Goal: Task Accomplishment & Management: Manage account settings

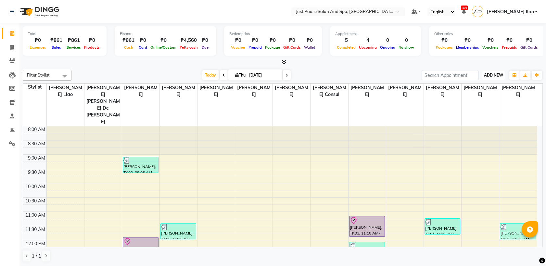
click at [496, 78] on button "ADD NEW Toggle Dropdown" at bounding box center [493, 75] width 22 height 9
click at [495, 87] on button "Add Appointment" at bounding box center [478, 87] width 51 height 8
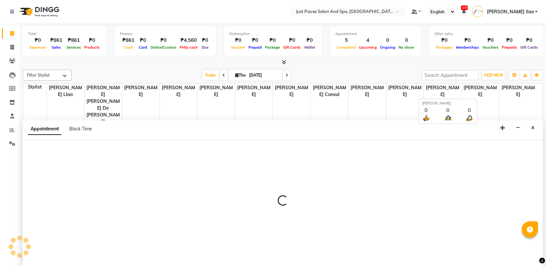
select select "540"
select select "tentative"
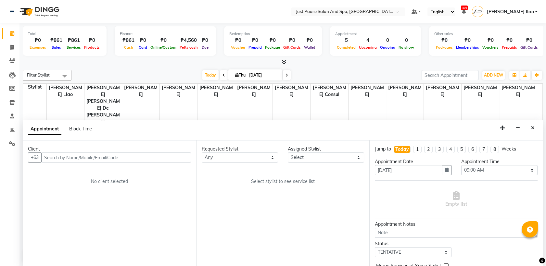
click at [180, 154] on input "text" at bounding box center [116, 158] width 150 height 10
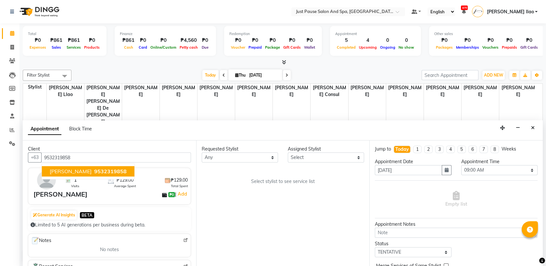
click at [134, 171] on button "[PERSON_NAME] 9532319858" at bounding box center [88, 171] width 92 height 10
type input "9532319858"
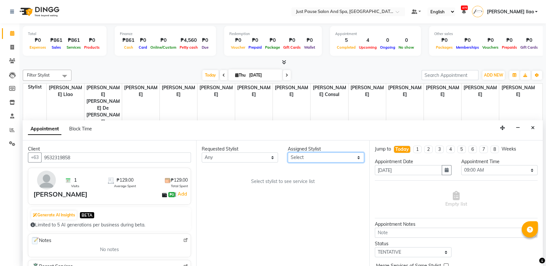
click at [339, 155] on select "Select [PERSON_NAME] [PERSON_NAME] [PERSON_NAME] llao [PERSON_NAME] [PERSON_NAM…" at bounding box center [326, 158] width 76 height 10
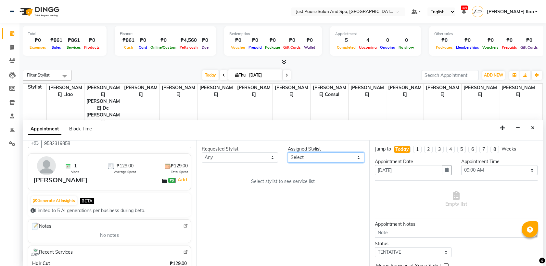
scroll to position [29, 0]
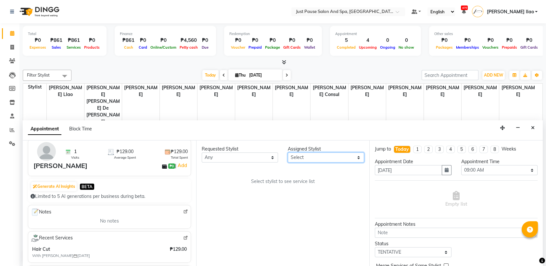
click at [358, 155] on select "Select [PERSON_NAME] [PERSON_NAME] [PERSON_NAME] llao [PERSON_NAME] [PERSON_NAM…" at bounding box center [326, 158] width 76 height 10
select select "38068"
click at [288, 153] on select "Select [PERSON_NAME] [PERSON_NAME] [PERSON_NAME] llao [PERSON_NAME] [PERSON_NAM…" at bounding box center [326, 158] width 76 height 10
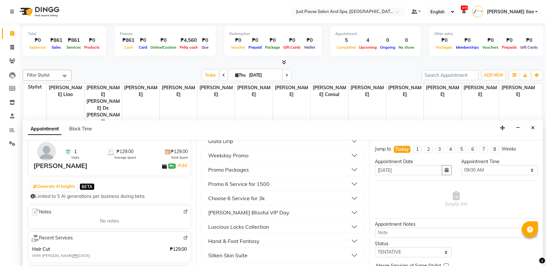
scroll to position [158, 0]
click at [280, 212] on button "Luscious Locks Collection" at bounding box center [282, 213] width 157 height 12
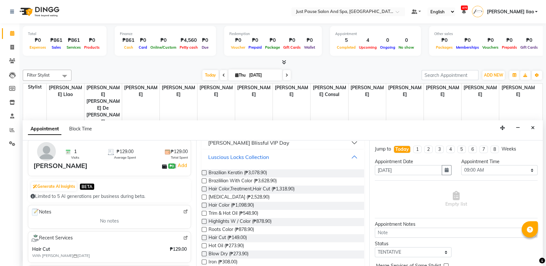
scroll to position [231, 0]
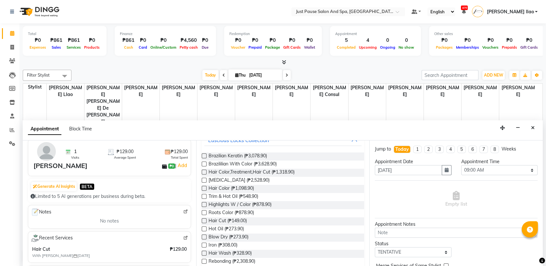
click at [202, 220] on label at bounding box center [204, 220] width 5 height 5
click at [202, 220] on input "checkbox" at bounding box center [204, 221] width 4 height 4
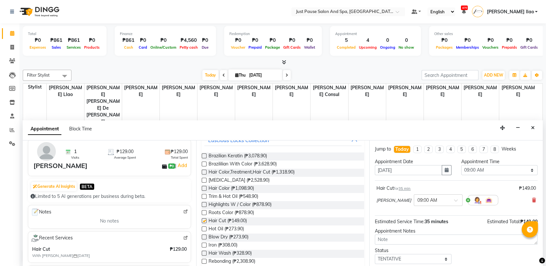
checkbox input "false"
click at [500, 168] on select "Select 09:00 AM 09:05 AM 09:10 AM 09:15 AM 09:20 AM 09:25 AM 09:30 AM 09:35 AM …" at bounding box center [499, 170] width 76 height 10
select select "805"
click at [461, 165] on select "Select 09:00 AM 09:05 AM 09:10 AM 09:15 AM 09:20 AM 09:25 AM 09:30 AM 09:35 AM …" at bounding box center [499, 170] width 76 height 10
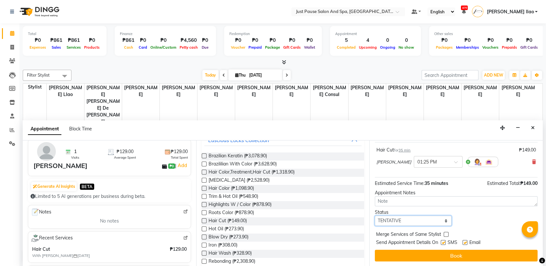
click at [443, 219] on select "Select TENTATIVE CONFIRM CHECK-IN UPCOMING" at bounding box center [413, 221] width 76 height 10
select select "check-in"
click at [375, 216] on select "Select TENTATIVE CONFIRM CHECK-IN UPCOMING" at bounding box center [413, 221] width 76 height 10
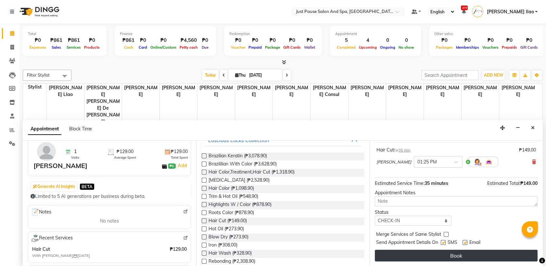
click at [466, 258] on button "Book" at bounding box center [456, 256] width 163 height 12
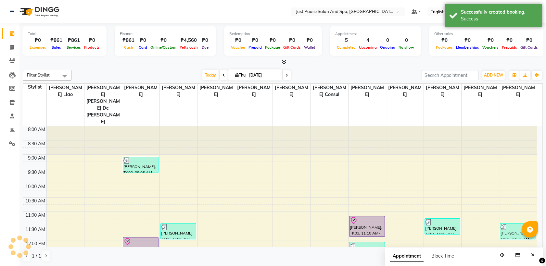
scroll to position [0, 0]
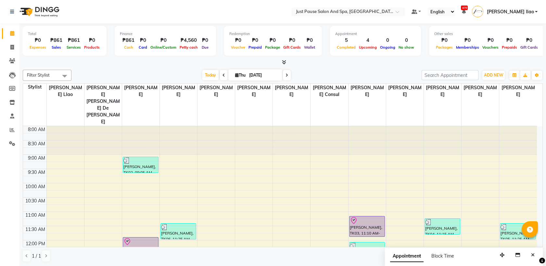
click at [543, 242] on div "Total ₱0 Expenses ₱861 Sales ₱861 Services ₱0 Products Finance ₱861 Cash ₱0 Car…" at bounding box center [282, 144] width 526 height 243
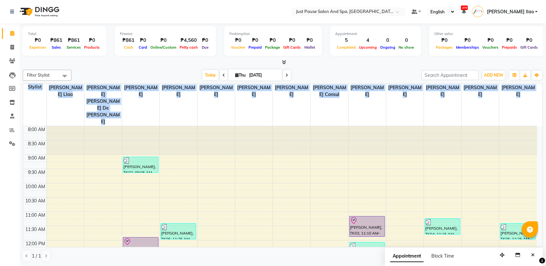
click at [540, 241] on div "Total ₱0 Expenses ₱861 Sales ₱861 Services ₱0 Products Finance ₱861 Cash ₱0 Car…" at bounding box center [282, 144] width 526 height 243
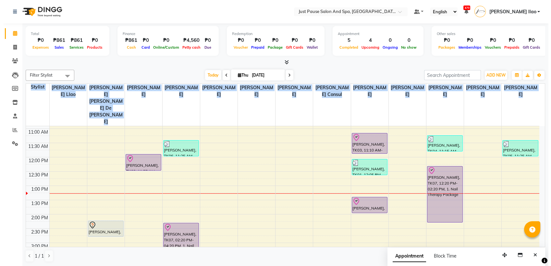
scroll to position [86, 0]
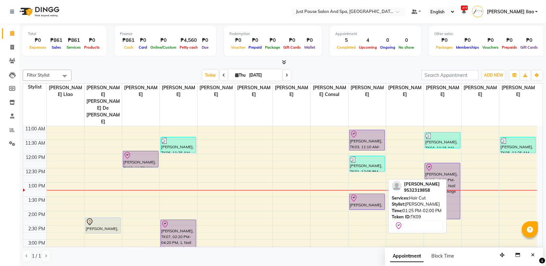
click at [378, 194] on div at bounding box center [367, 198] width 34 height 8
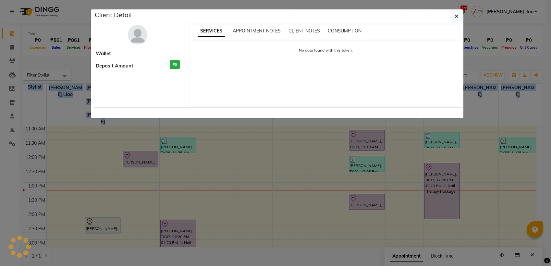
select select "8"
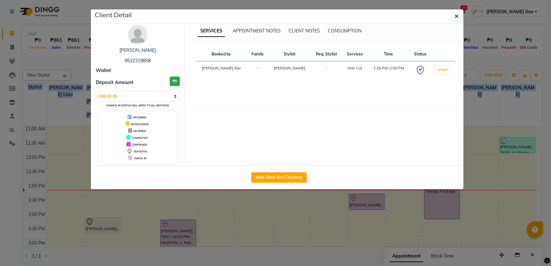
click at [135, 32] on img at bounding box center [137, 34] width 19 height 19
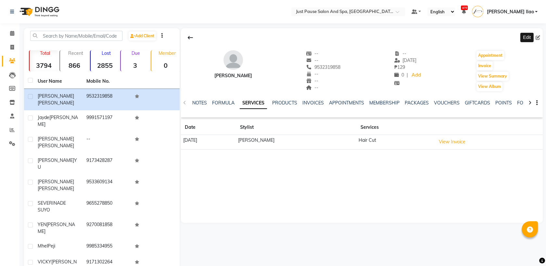
click at [536, 38] on icon at bounding box center [537, 37] width 5 height 5
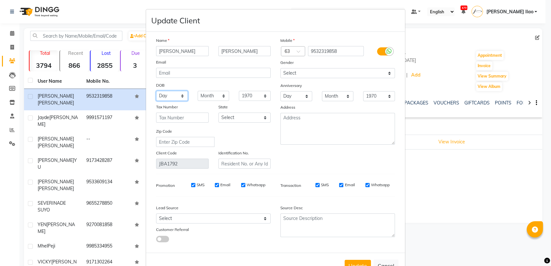
click at [173, 94] on select "Day 01 02 03 04 05 06 07 08 09 10 11 12 13 14 15 16 17 18 19 20 21 22 23 24 25 …" at bounding box center [172, 96] width 32 height 10
select select "07"
click at [156, 91] on select "Day 01 02 03 04 05 06 07 08 09 10 11 12 13 14 15 16 17 18 19 20 21 22 23 24 25 …" at bounding box center [172, 96] width 32 height 10
click at [217, 97] on select "Month January February March April May June July August September October Novem…" at bounding box center [214, 96] width 32 height 10
select select "09"
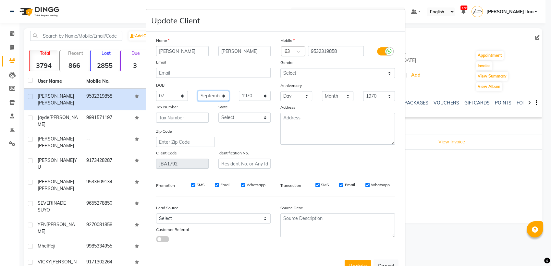
click at [198, 91] on select "Month January February March April May June July August September October Novem…" at bounding box center [214, 96] width 32 height 10
click at [264, 94] on select "1940 1941 1942 1943 1944 1945 1946 1947 1948 1949 1950 1951 1952 1953 1954 1955…" at bounding box center [255, 96] width 32 height 10
select select "2005"
click at [239, 91] on select "1940 1941 1942 1943 1944 1945 1946 1947 1948 1949 1950 1951 1952 1953 1954 1955…" at bounding box center [255, 96] width 32 height 10
click at [396, 241] on div "Name [PERSON_NAME] Email DOB Day 01 02 03 04 05 06 07 08 09 10 11 12 13 14 15 1…" at bounding box center [275, 142] width 249 height 211
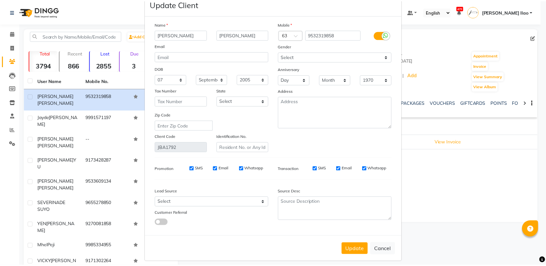
scroll to position [20, 0]
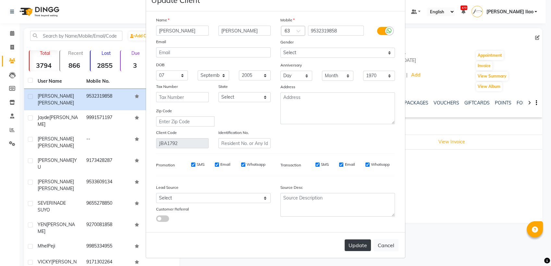
click at [346, 242] on button "Update" at bounding box center [358, 246] width 26 height 12
select select
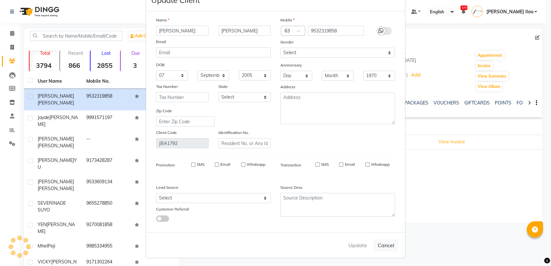
select select
checkbox input "false"
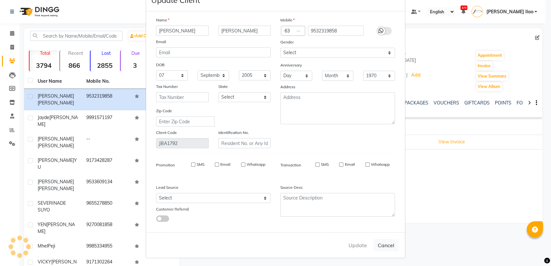
checkbox input "false"
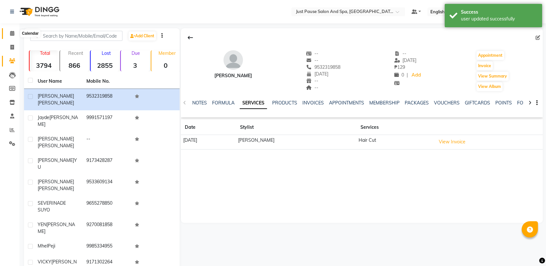
click at [11, 34] on icon at bounding box center [12, 33] width 4 height 5
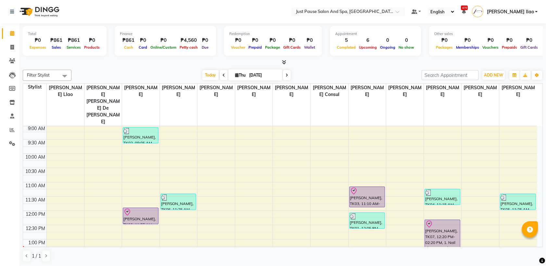
scroll to position [43, 0]
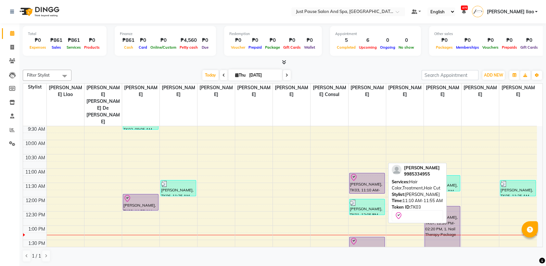
click at [381, 174] on div at bounding box center [367, 178] width 34 height 8
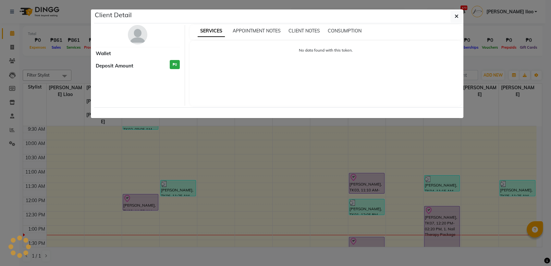
select select "8"
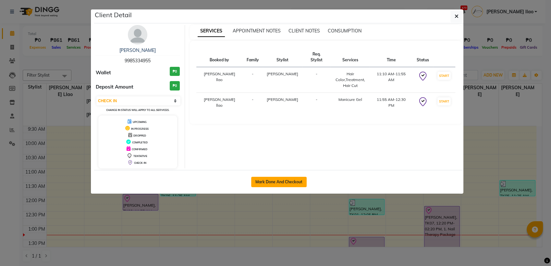
click at [300, 182] on button "Mark Done And Checkout" at bounding box center [278, 182] width 55 height 10
select select "service"
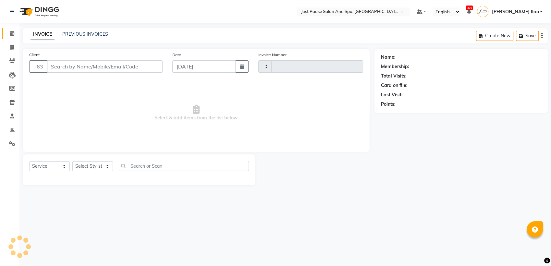
type input "2481"
select select "4927"
type input "9985334955"
select select "38068"
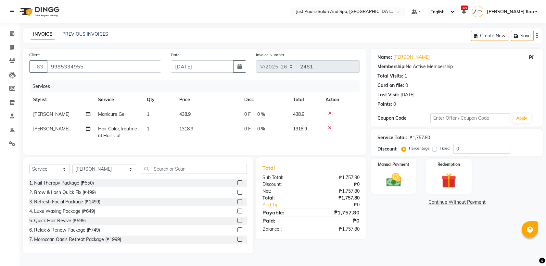
click at [201, 112] on td "438.9" at bounding box center [207, 114] width 65 height 15
select select "30378"
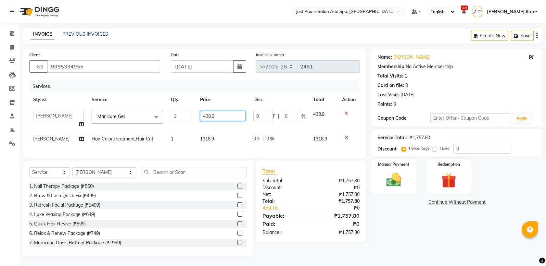
click at [215, 115] on input "438.9" at bounding box center [222, 116] width 45 height 10
type input "439"
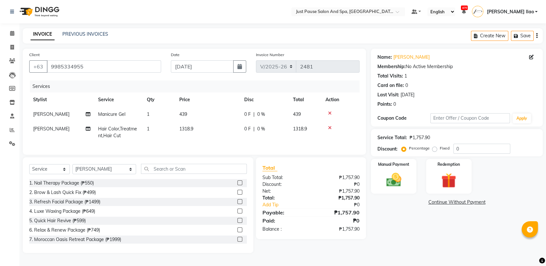
click at [217, 136] on td "1318.9" at bounding box center [207, 132] width 65 height 21
select select "38068"
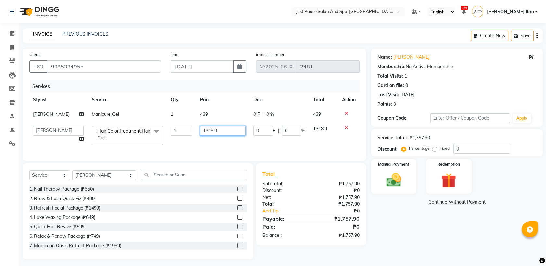
click at [219, 131] on input "1318.9" at bounding box center [222, 131] width 45 height 10
type input "1319"
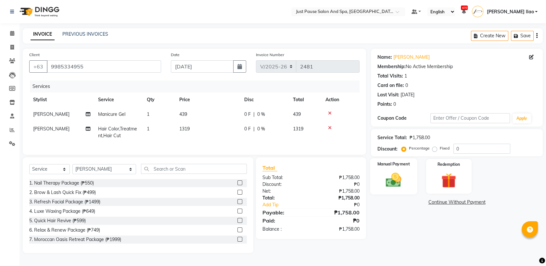
click at [390, 175] on img at bounding box center [393, 180] width 25 height 18
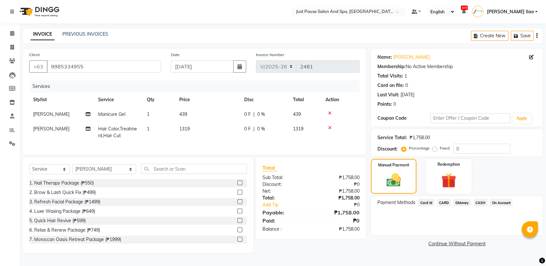
click at [480, 202] on span "CASH" at bounding box center [480, 202] width 14 height 7
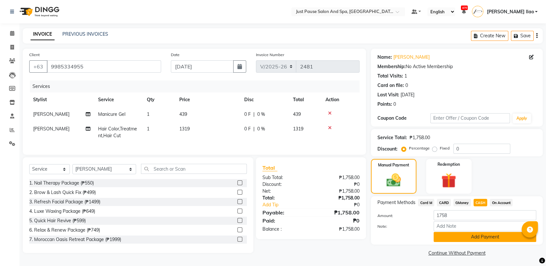
click at [511, 238] on button "Add Payment" at bounding box center [484, 237] width 103 height 10
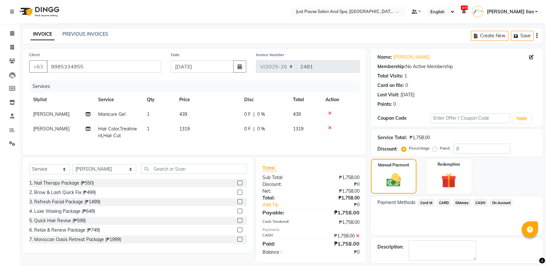
scroll to position [29, 0]
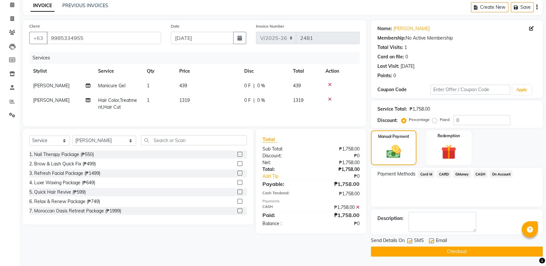
click at [507, 250] on button "Checkout" at bounding box center [457, 252] width 172 height 10
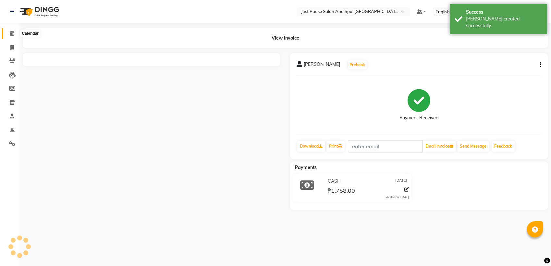
click at [13, 33] on icon at bounding box center [12, 33] width 4 height 5
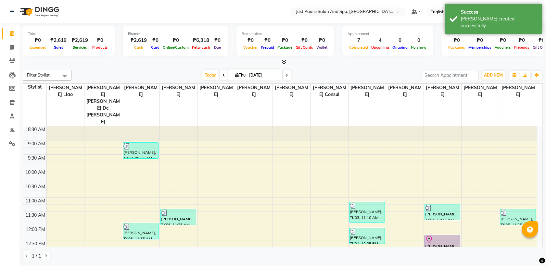
scroll to position [29, 0]
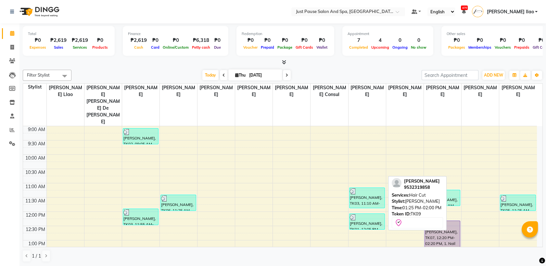
click at [369, 252] on div "[PERSON_NAME], TK09, 01:25 PM-02:00 PM, Hair Cut" at bounding box center [366, 260] width 35 height 16
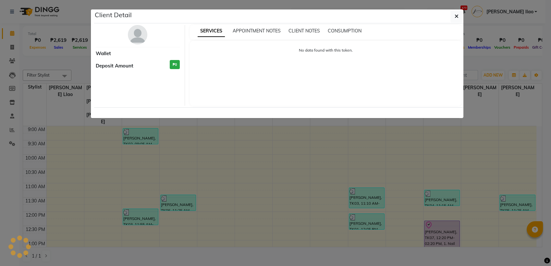
select select "8"
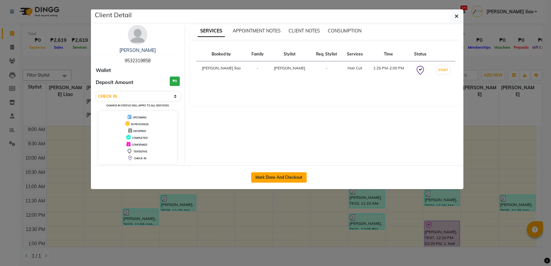
click at [299, 174] on button "Mark Done And Checkout" at bounding box center [278, 177] width 55 height 10
select select "service"
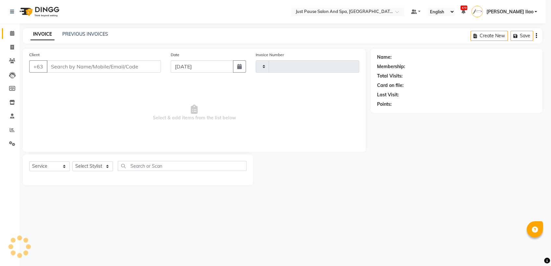
type input "2482"
select select "4927"
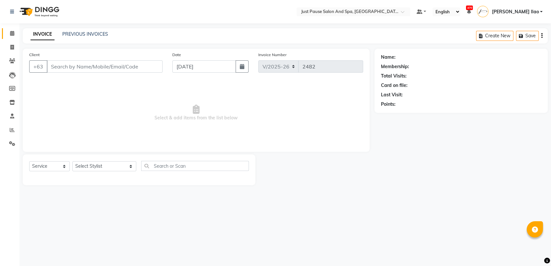
type input "9532319858"
select select "38068"
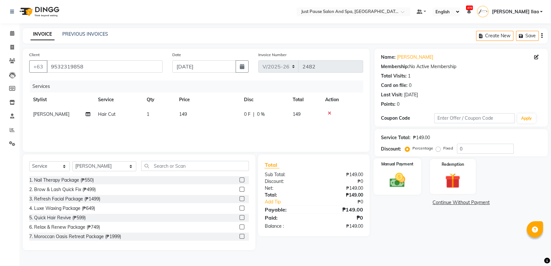
click at [402, 170] on div "Manual Payment" at bounding box center [398, 176] width 48 height 36
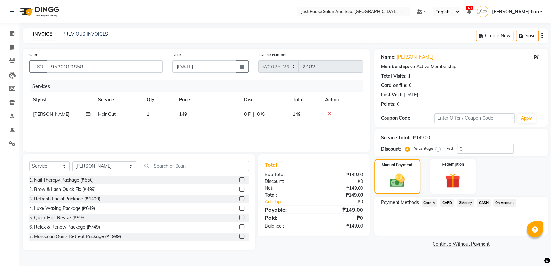
click at [485, 201] on span "CASH" at bounding box center [484, 202] width 14 height 7
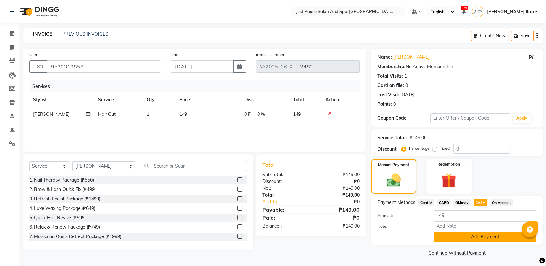
click at [510, 234] on button "Add Payment" at bounding box center [484, 237] width 103 height 10
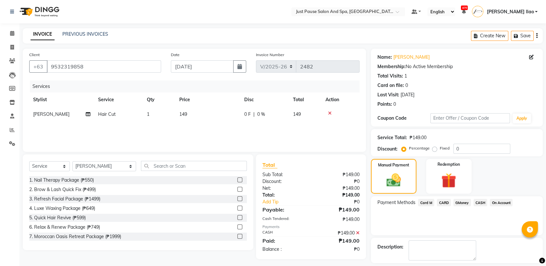
scroll to position [29, 0]
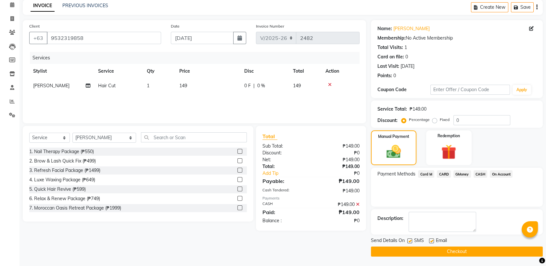
click at [486, 251] on button "Checkout" at bounding box center [457, 252] width 172 height 10
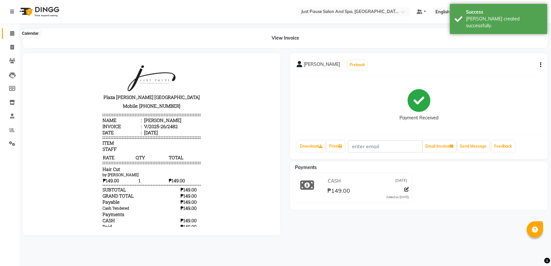
click at [11, 34] on icon at bounding box center [12, 33] width 4 height 5
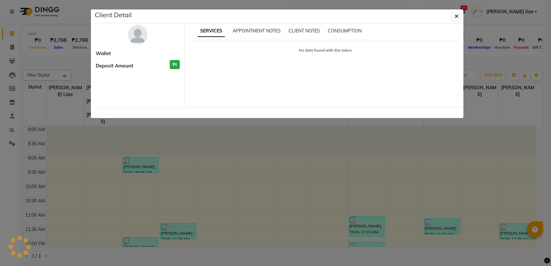
select select "8"
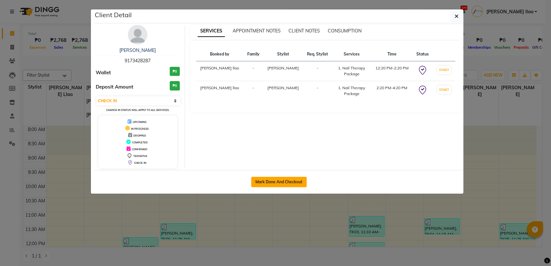
click at [303, 179] on button "Mark Done And Checkout" at bounding box center [278, 182] width 55 height 10
select select "service"
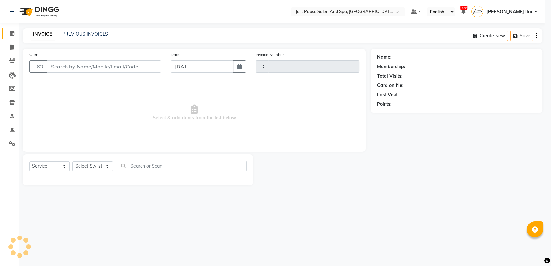
type input "2483"
select select "4927"
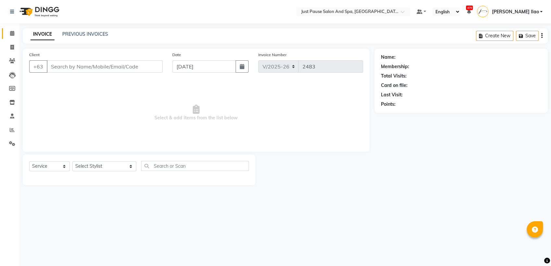
type input "9173428287"
select select "53172"
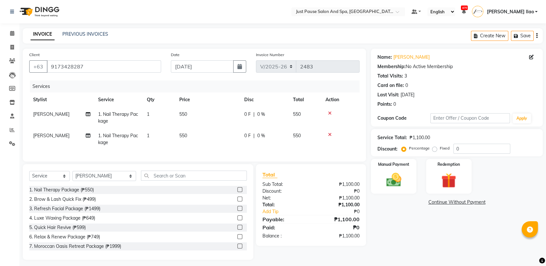
click at [195, 113] on td "550" at bounding box center [207, 117] width 65 height 21
select select "30379"
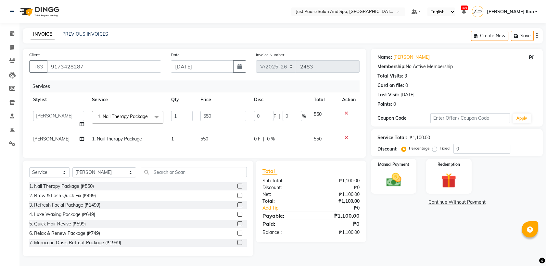
click at [196, 113] on td "550" at bounding box center [223, 119] width 54 height 25
click at [215, 114] on input "550" at bounding box center [223, 116] width 46 height 10
type input "5"
type input "390"
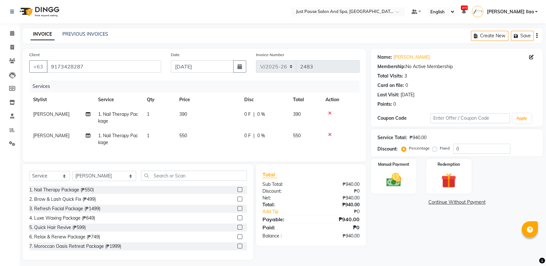
click at [211, 140] on td "550" at bounding box center [207, 139] width 65 height 21
select select "53172"
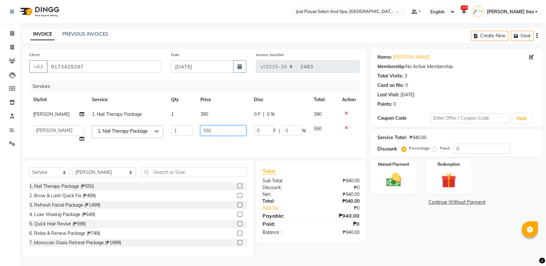
click at [211, 136] on input "550" at bounding box center [223, 131] width 46 height 10
type input "5"
type input "440"
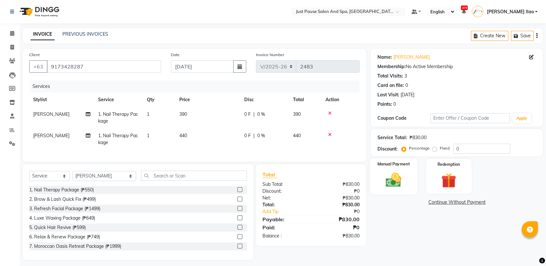
click at [391, 178] on img at bounding box center [393, 180] width 25 height 18
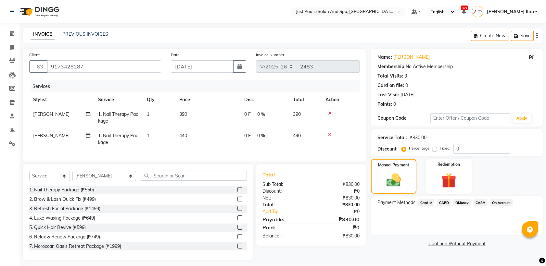
click at [424, 203] on span "Card M" at bounding box center [426, 202] width 16 height 7
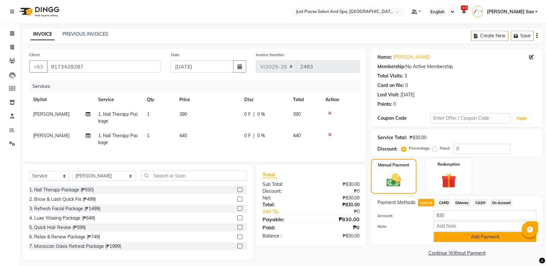
click at [504, 236] on button "Add Payment" at bounding box center [484, 237] width 103 height 10
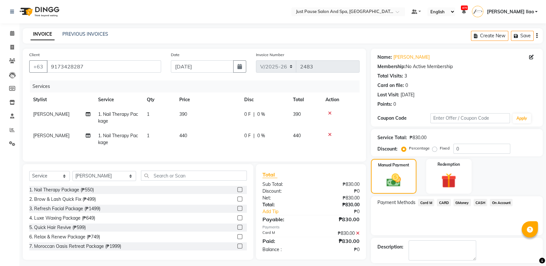
scroll to position [29, 0]
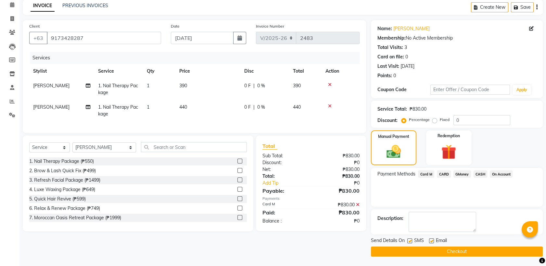
click at [503, 251] on button "Checkout" at bounding box center [457, 252] width 172 height 10
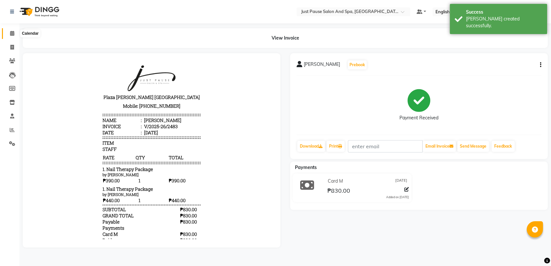
click at [13, 32] on icon at bounding box center [12, 33] width 4 height 5
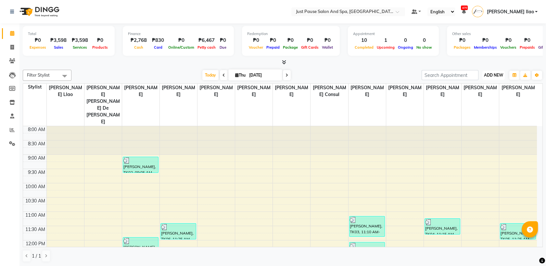
click at [489, 73] on span "ADD NEW" at bounding box center [493, 75] width 19 height 5
click at [539, 62] on div at bounding box center [283, 62] width 520 height 7
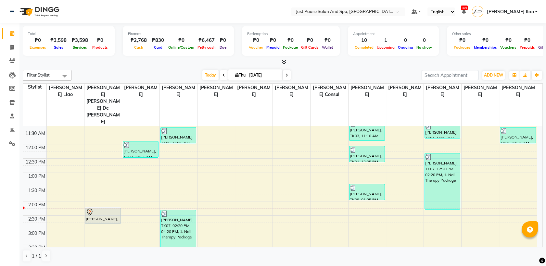
scroll to position [72, 0]
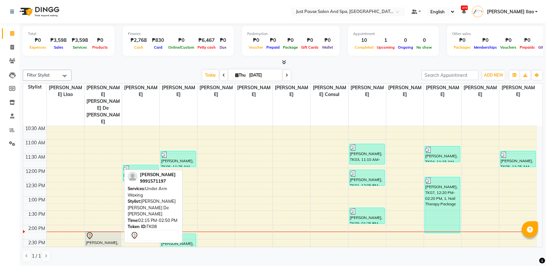
click at [112, 232] on div "[PERSON_NAME], TK08, 02:15 PM-02:50 PM, Under Arm Waxing" at bounding box center [102, 240] width 35 height 16
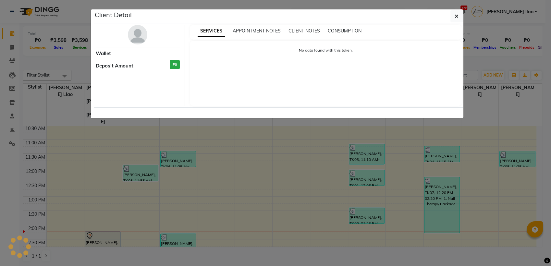
select select "7"
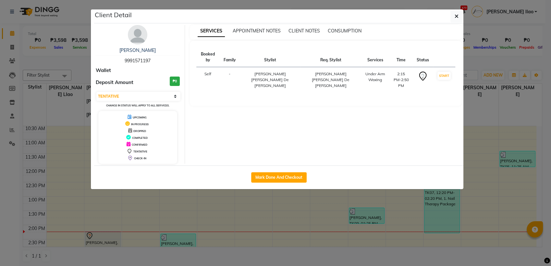
click at [214, 222] on ngb-modal-window "Client Detail [PERSON_NAME] 9991571197 Wallet Deposit Amount ₱0 Select IN SERVI…" at bounding box center [275, 133] width 551 height 266
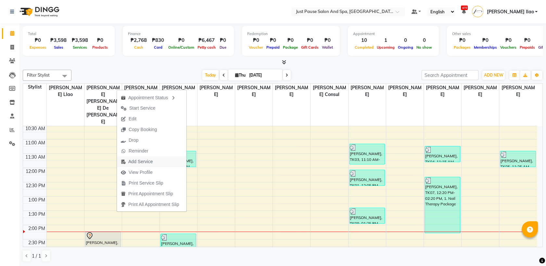
click at [160, 160] on button "Add Service" at bounding box center [151, 161] width 69 height 11
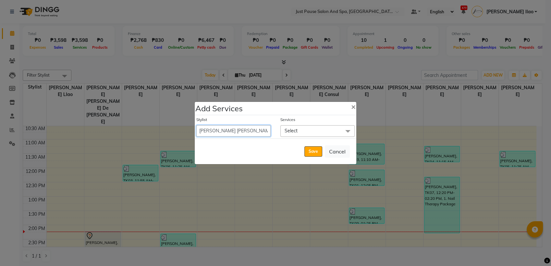
click at [260, 131] on select "[PERSON_NAME] [PERSON_NAME] [PERSON_NAME] llao [PERSON_NAME] [PERSON_NAME] [PER…" at bounding box center [233, 130] width 74 height 11
click at [353, 105] on span "×" at bounding box center [353, 107] width 5 height 10
select select "72583"
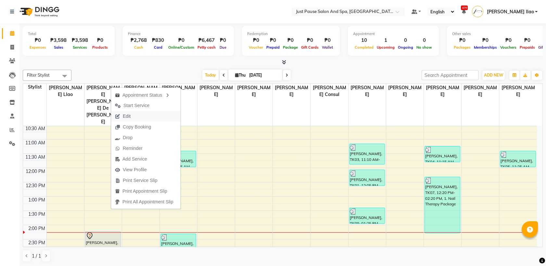
click at [151, 115] on button "Edit" at bounding box center [145, 116] width 69 height 11
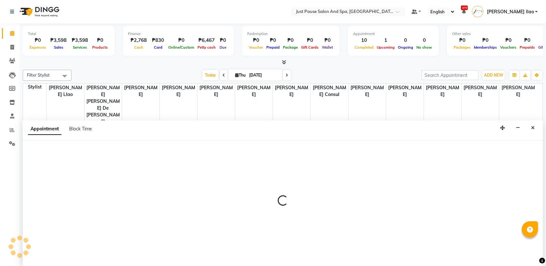
scroll to position [0, 0]
select select "tentative"
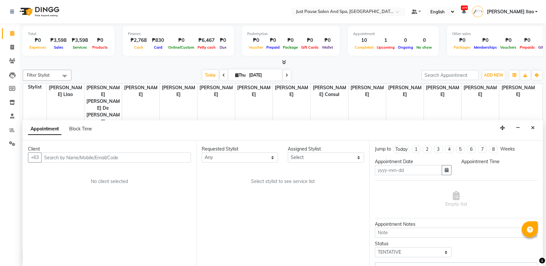
type input "[DATE]"
select select "855"
select select "30377"
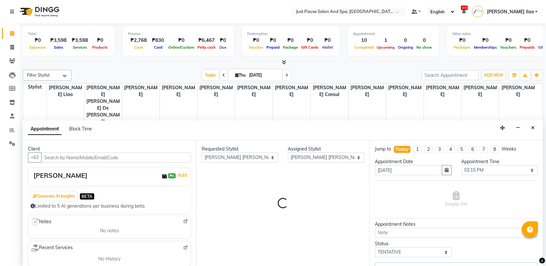
select select "2179"
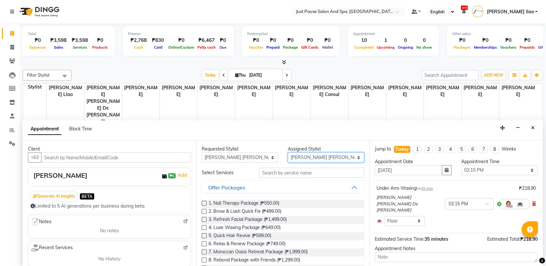
click at [349, 160] on select "Select [PERSON_NAME] [PERSON_NAME] [PERSON_NAME] llao [PERSON_NAME] [PERSON_NAM…" at bounding box center [326, 158] width 76 height 10
click at [532, 203] on span at bounding box center [534, 204] width 4 height 7
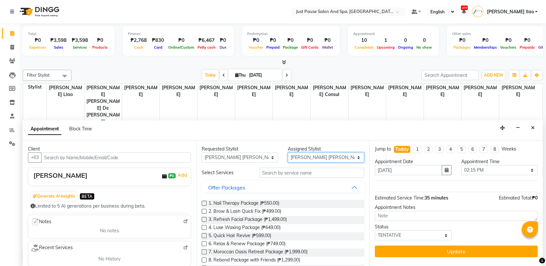
click at [353, 155] on select "Select [PERSON_NAME] [PERSON_NAME] [PERSON_NAME] llao [PERSON_NAME] [PERSON_NAM…" at bounding box center [326, 158] width 76 height 10
select select "30379"
click at [288, 153] on select "Select [PERSON_NAME] [PERSON_NAME] [PERSON_NAME] llao [PERSON_NAME] [PERSON_NAM…" at bounding box center [326, 158] width 76 height 10
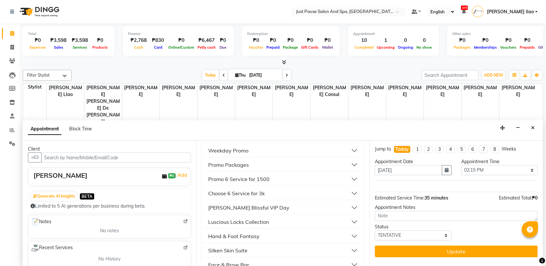
scroll to position [197, 0]
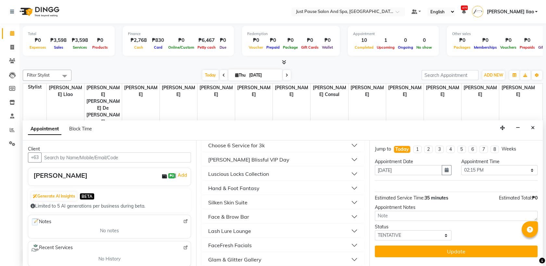
click at [270, 203] on button "Silken Skin Suite" at bounding box center [282, 203] width 157 height 12
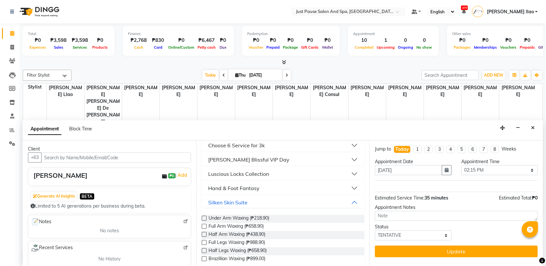
click at [206, 218] on div "Under Arm Waxing (₱218.90)" at bounding box center [283, 219] width 163 height 8
click at [204, 216] on label at bounding box center [204, 218] width 5 height 5
click at [204, 217] on input "checkbox" at bounding box center [204, 219] width 4 height 4
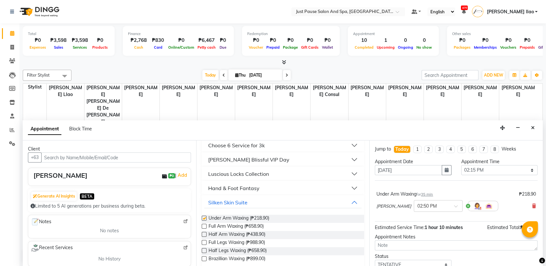
checkbox input "false"
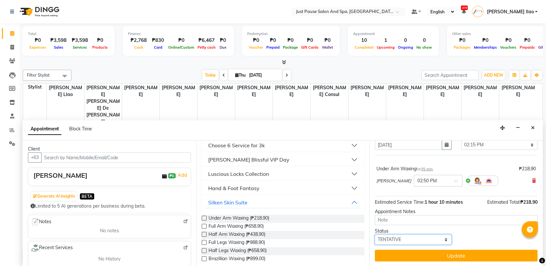
click at [441, 239] on select "Select TENTATIVE CONFIRM CHECK-IN UPCOMING" at bounding box center [413, 240] width 76 height 10
select select "check-in"
click at [375, 235] on select "Select TENTATIVE CONFIRM CHECK-IN UPCOMING" at bounding box center [413, 240] width 76 height 10
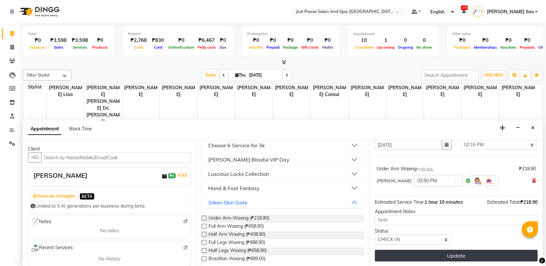
click at [474, 253] on button "Update" at bounding box center [456, 256] width 163 height 12
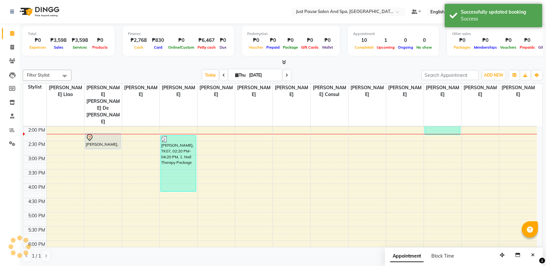
scroll to position [0, 0]
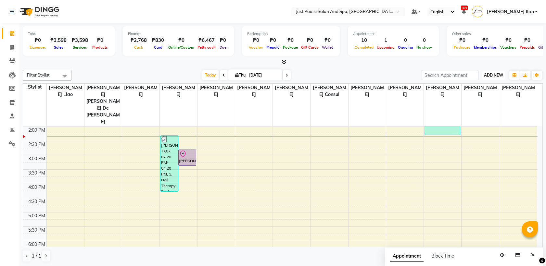
click at [488, 74] on span "ADD NEW" at bounding box center [493, 75] width 19 height 5
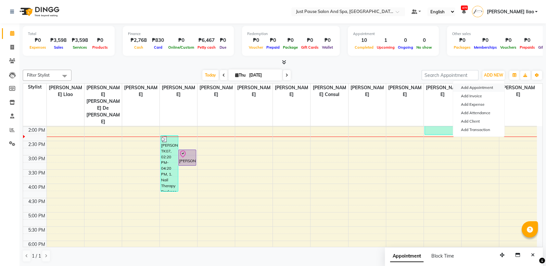
click at [486, 88] on button "Add Appointment" at bounding box center [478, 87] width 51 height 8
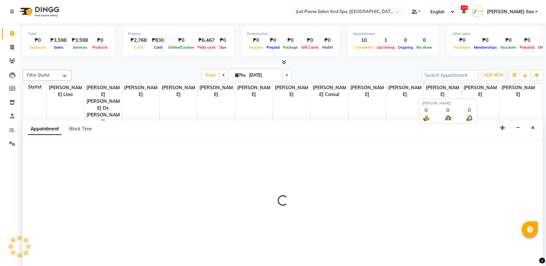
select select "tentative"
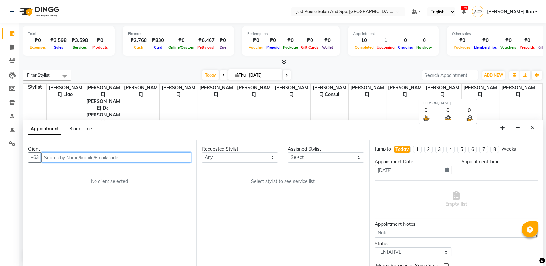
select select "540"
click at [122, 160] on input "text" at bounding box center [116, 158] width 150 height 10
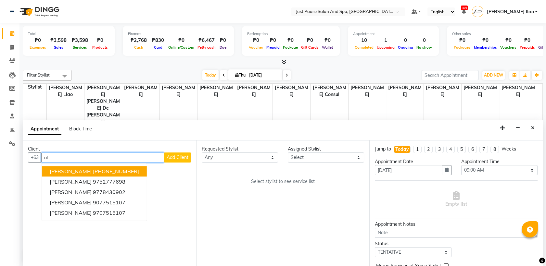
type input "a"
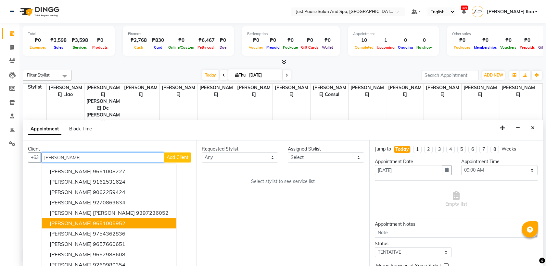
click at [75, 221] on span "[PERSON_NAME]" at bounding box center [71, 223] width 42 height 6
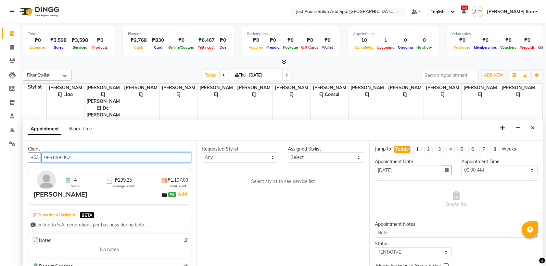
type input "9651005952"
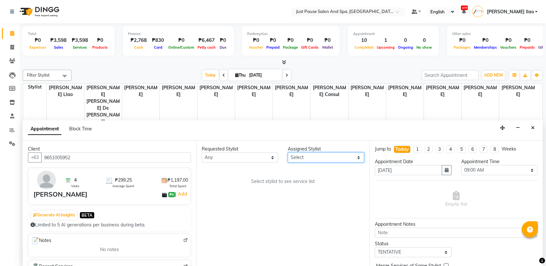
click at [312, 160] on select "Select [PERSON_NAME] [PERSON_NAME] [PERSON_NAME] llao [PERSON_NAME] [PERSON_NAM…" at bounding box center [326, 158] width 76 height 10
select select "38068"
click at [288, 153] on select "Select [PERSON_NAME] [PERSON_NAME] [PERSON_NAME] llao [PERSON_NAME] [PERSON_NAM…" at bounding box center [326, 158] width 76 height 10
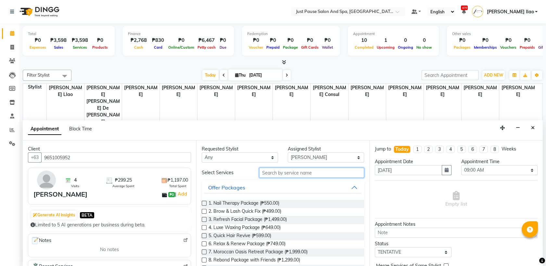
click at [297, 173] on input "text" at bounding box center [311, 173] width 105 height 10
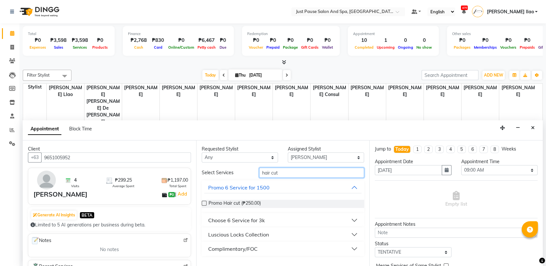
type input "hair cut"
click at [251, 235] on div "Luscious Locks Collection" at bounding box center [238, 235] width 61 height 8
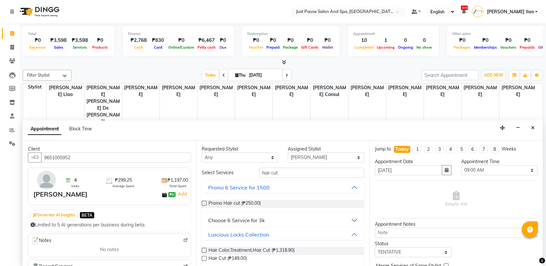
click at [203, 259] on label at bounding box center [204, 258] width 5 height 5
click at [203, 259] on input "checkbox" at bounding box center [204, 259] width 4 height 4
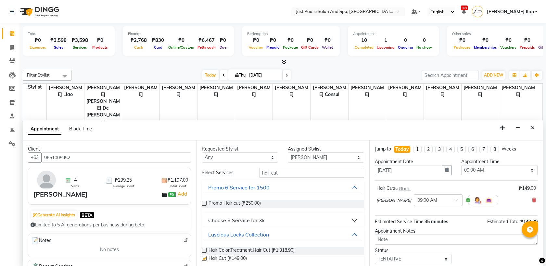
checkbox input "false"
click at [492, 169] on select "Select 09:00 AM 09:05 AM 09:10 AM 09:15 AM 09:20 AM 09:25 AM 09:30 AM 09:35 AM …" at bounding box center [499, 170] width 76 height 10
select select "865"
click at [461, 165] on select "Select 09:00 AM 09:05 AM 09:10 AM 09:15 AM 09:20 AM 09:25 AM 09:30 AM 09:35 AM …" at bounding box center [499, 170] width 76 height 10
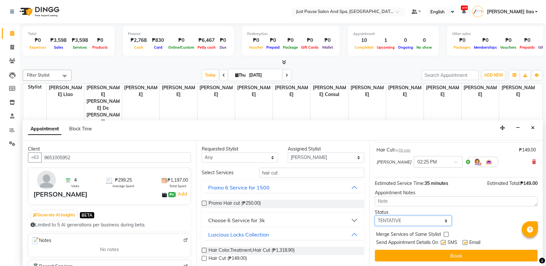
click at [429, 221] on select "Select TENTATIVE CONFIRM CHECK-IN UPCOMING" at bounding box center [413, 221] width 76 height 10
select select "check-in"
click at [375, 216] on select "Select TENTATIVE CONFIRM CHECK-IN UPCOMING" at bounding box center [413, 221] width 76 height 10
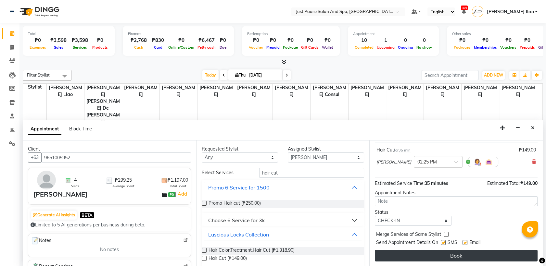
click at [449, 257] on button "Book" at bounding box center [456, 256] width 163 height 12
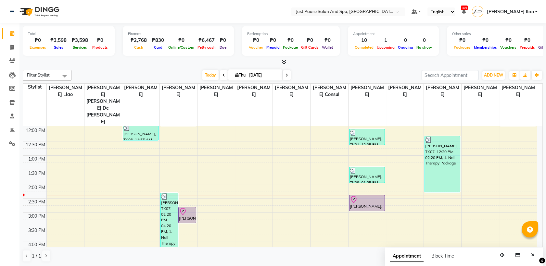
scroll to position [115, 0]
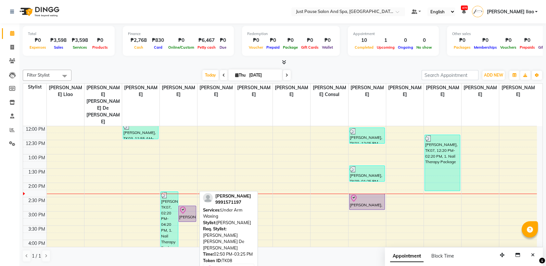
click at [189, 206] on div "[PERSON_NAME], TK08, 02:50 PM-03:25 PM, Under Arm Waxing" at bounding box center [186, 214] width 17 height 16
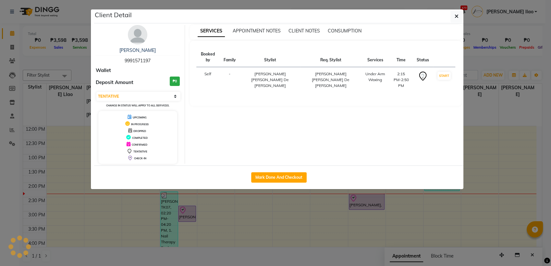
select select "8"
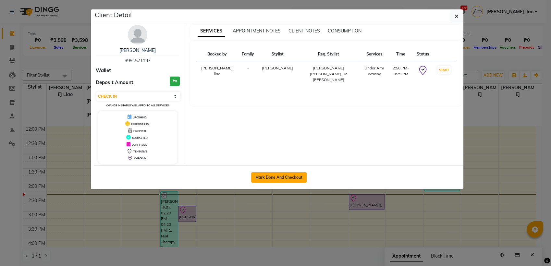
click at [264, 178] on button "Mark Done And Checkout" at bounding box center [278, 177] width 55 height 10
select select "service"
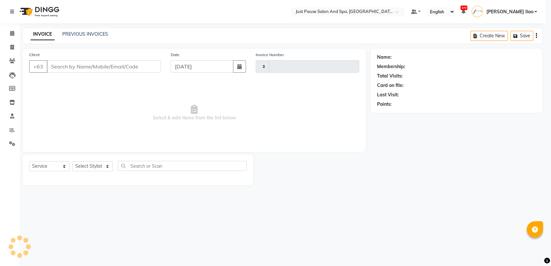
type input "2484"
select select "4927"
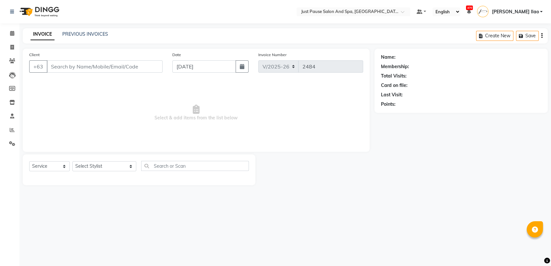
type input "9991571197"
select select "30379"
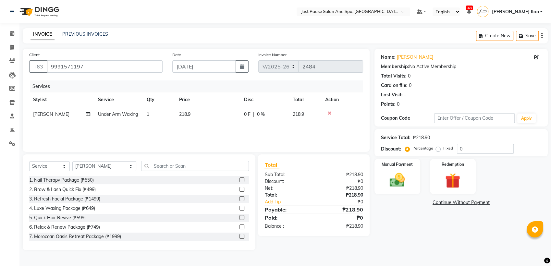
click at [205, 114] on td "218.9" at bounding box center [207, 114] width 65 height 15
select select "30379"
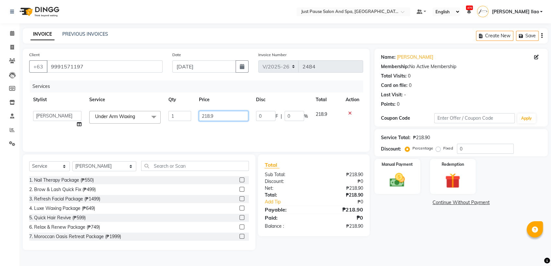
click at [218, 118] on input "218.9" at bounding box center [223, 116] width 49 height 10
type input "219"
click at [389, 182] on img at bounding box center [398, 180] width 26 height 18
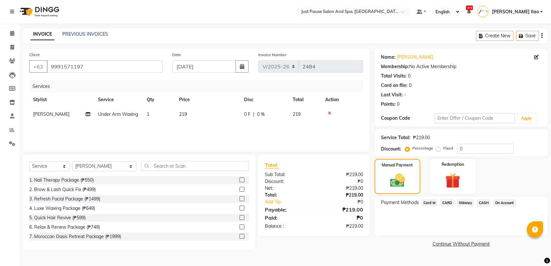
click at [486, 203] on span "CASH" at bounding box center [484, 202] width 14 height 7
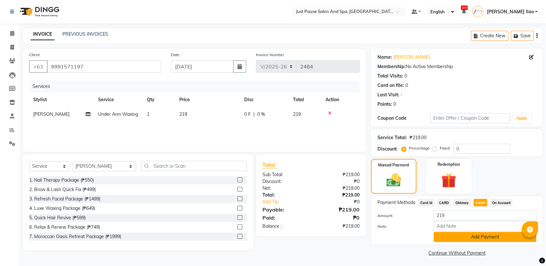
click at [500, 238] on button "Add Payment" at bounding box center [484, 237] width 103 height 10
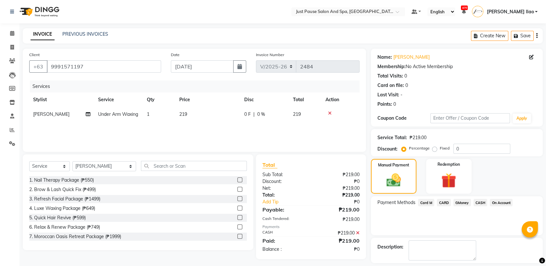
scroll to position [29, 0]
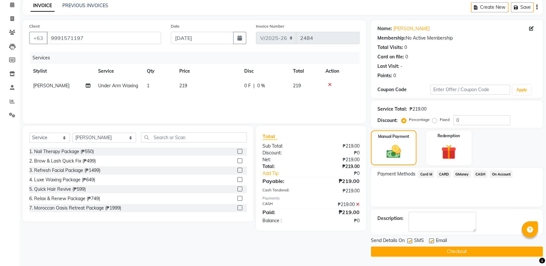
click at [493, 253] on button "Checkout" at bounding box center [457, 252] width 172 height 10
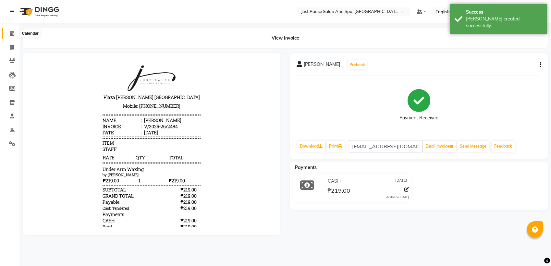
click at [12, 32] on icon at bounding box center [12, 33] width 4 height 5
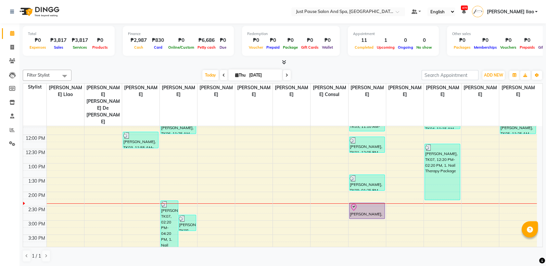
scroll to position [107, 0]
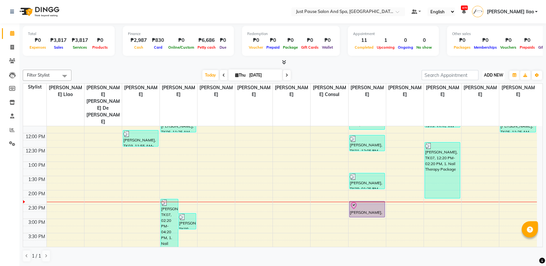
click at [492, 75] on span "ADD NEW" at bounding box center [493, 75] width 19 height 5
click at [486, 88] on button "Add Appointment" at bounding box center [478, 87] width 51 height 8
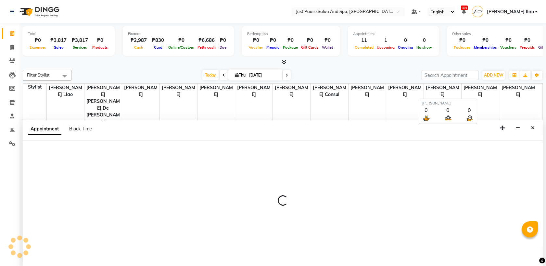
scroll to position [0, 0]
select select "540"
select select "tentative"
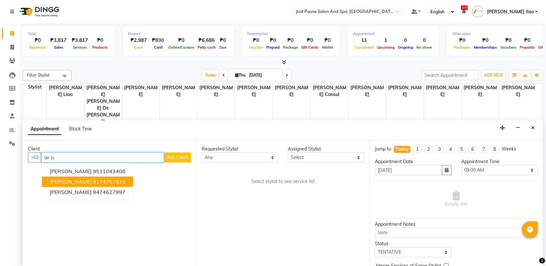
click at [114, 179] on ngb-highlight "9174757833" at bounding box center [109, 182] width 32 height 6
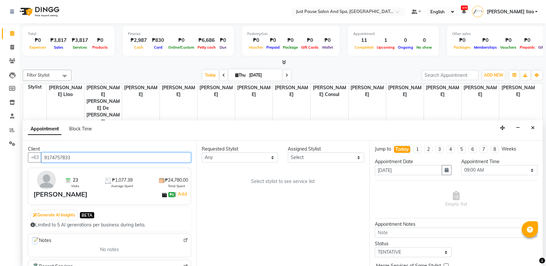
type input "9174757833"
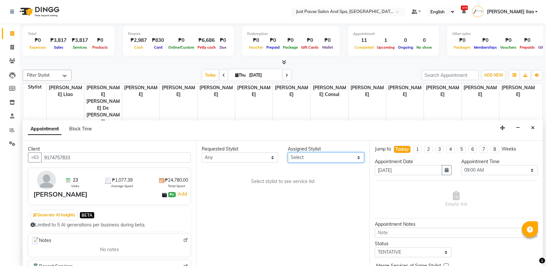
click at [306, 158] on select "Select [PERSON_NAME] [PERSON_NAME] [PERSON_NAME] llao [PERSON_NAME] [PERSON_NAM…" at bounding box center [326, 158] width 76 height 10
select select "72583"
click at [288, 153] on select "Select [PERSON_NAME] [PERSON_NAME] [PERSON_NAME] llao [PERSON_NAME] [PERSON_NAM…" at bounding box center [326, 158] width 76 height 10
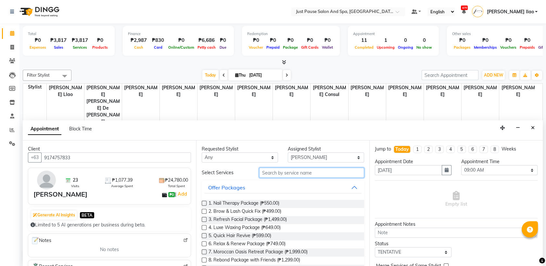
click at [295, 174] on input "text" at bounding box center [311, 173] width 105 height 10
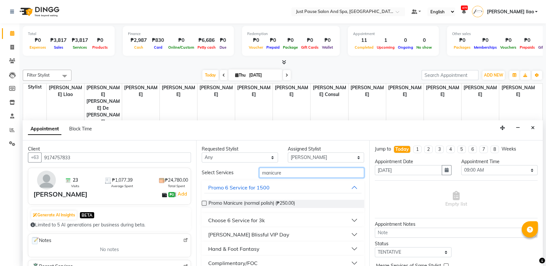
type input "manicure"
click at [250, 249] on div "Hand & Foot Fantasy" at bounding box center [233, 249] width 51 height 8
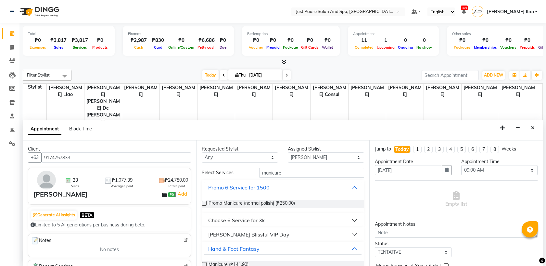
click at [204, 264] on label at bounding box center [204, 264] width 5 height 5
click at [204, 264] on input "checkbox" at bounding box center [204, 265] width 4 height 4
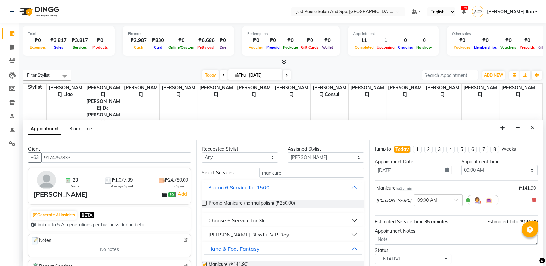
checkbox input "false"
click at [501, 170] on select "Select 09:00 AM 09:05 AM 09:10 AM 09:15 AM 09:20 AM 09:25 AM 09:30 AM 09:35 AM …" at bounding box center [499, 170] width 76 height 10
select select "865"
click at [461, 165] on select "Select 09:00 AM 09:05 AM 09:10 AM 09:15 AM 09:20 AM 09:25 AM 09:30 AM 09:35 AM …" at bounding box center [499, 170] width 76 height 10
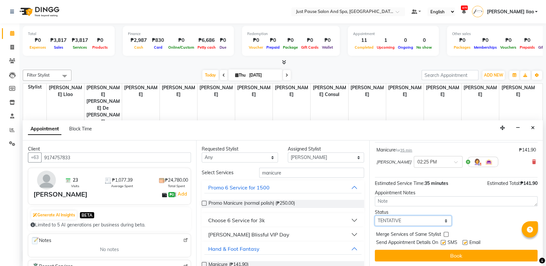
click at [402, 222] on select "Select TENTATIVE CONFIRM CHECK-IN UPCOMING" at bounding box center [413, 221] width 76 height 10
select select "check-in"
click at [375, 216] on select "Select TENTATIVE CONFIRM CHECK-IN UPCOMING" at bounding box center [413, 221] width 76 height 10
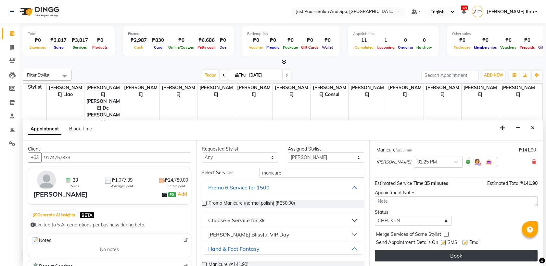
click at [455, 254] on button "Book" at bounding box center [456, 256] width 163 height 12
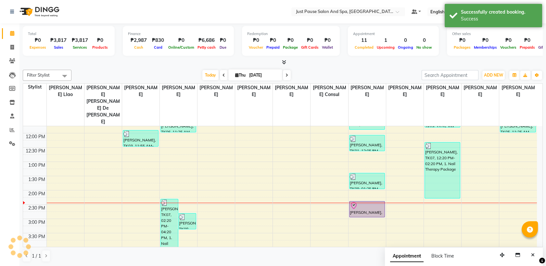
scroll to position [0, 0]
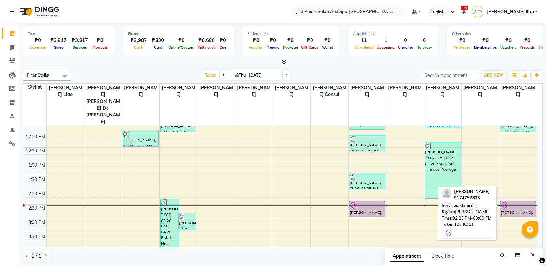
click at [510, 216] on div at bounding box center [517, 217] width 35 height 3
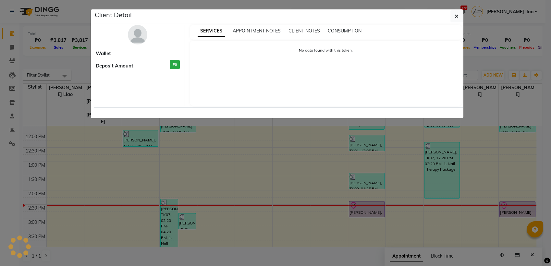
select select "8"
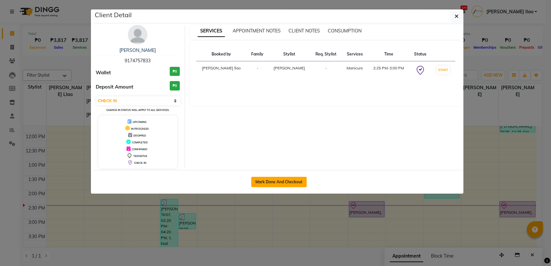
click at [299, 180] on button "Mark Done And Checkout" at bounding box center [278, 182] width 55 height 10
select select "service"
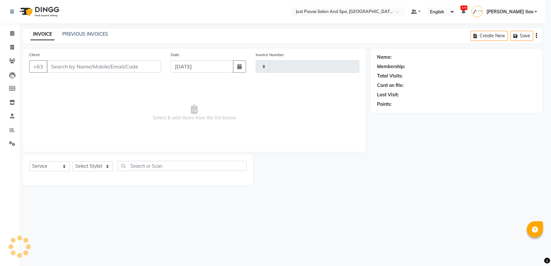
type input "2485"
select select "4927"
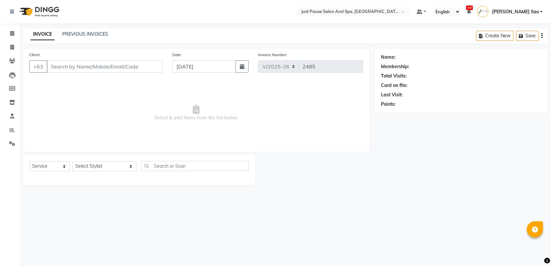
type input "9174757833"
select select "72583"
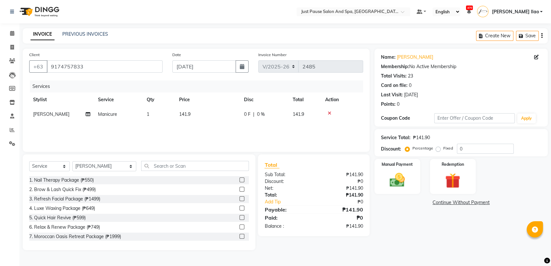
click at [199, 116] on td "141.9" at bounding box center [207, 114] width 65 height 15
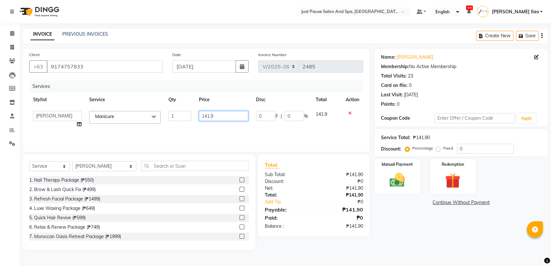
click at [223, 116] on input "141.9" at bounding box center [223, 116] width 49 height 10
type input "142"
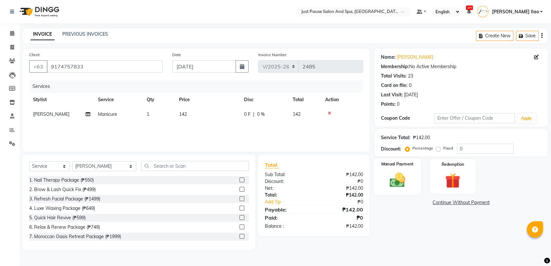
click at [404, 184] on img at bounding box center [398, 180] width 26 height 18
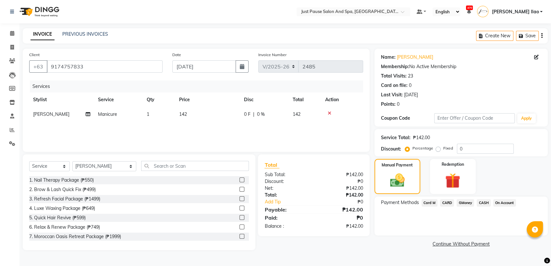
click at [482, 205] on span "CASH" at bounding box center [484, 202] width 14 height 7
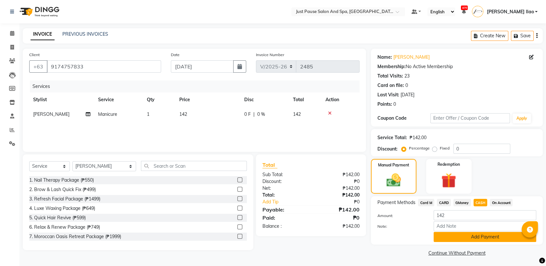
click at [483, 239] on button "Add Payment" at bounding box center [484, 237] width 103 height 10
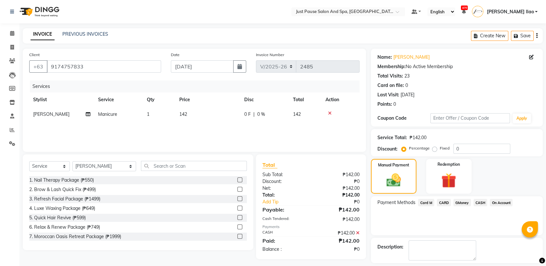
scroll to position [29, 0]
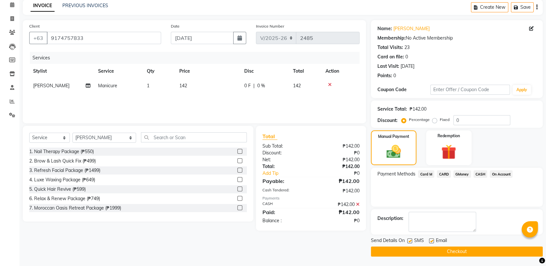
click at [483, 252] on button "Checkout" at bounding box center [457, 252] width 172 height 10
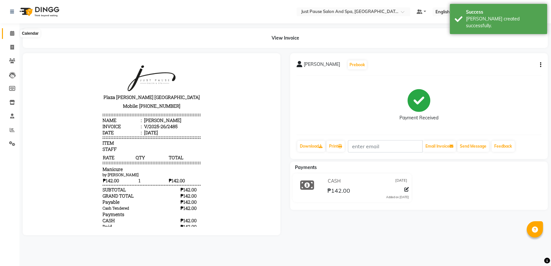
click at [11, 33] on icon at bounding box center [12, 33] width 4 height 5
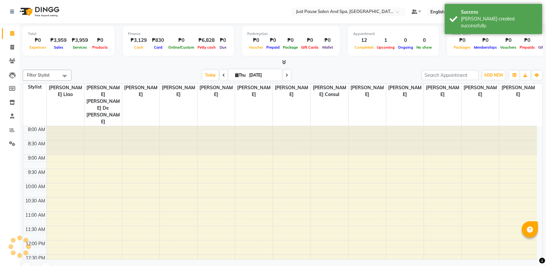
scroll to position [171, 0]
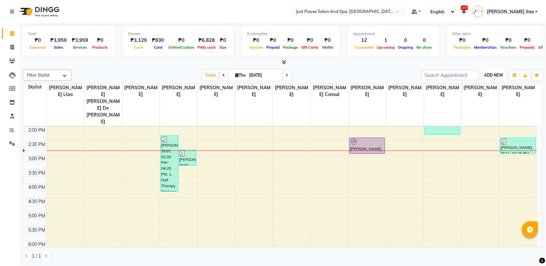
click at [491, 76] on span "ADD NEW" at bounding box center [493, 75] width 19 height 5
click at [478, 90] on button "Add Appointment" at bounding box center [478, 87] width 51 height 8
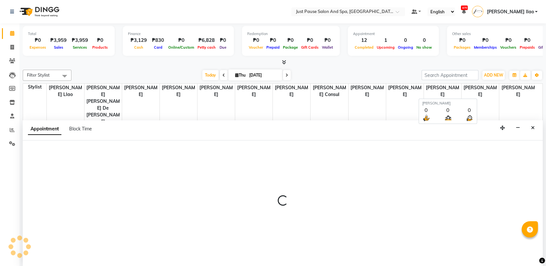
scroll to position [0, 0]
select select "tentative"
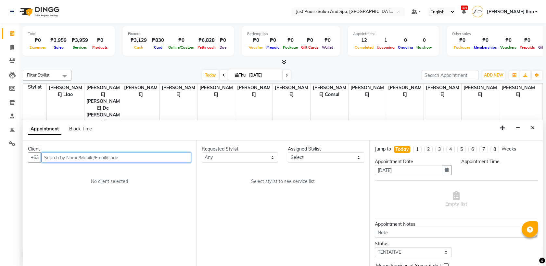
select select "540"
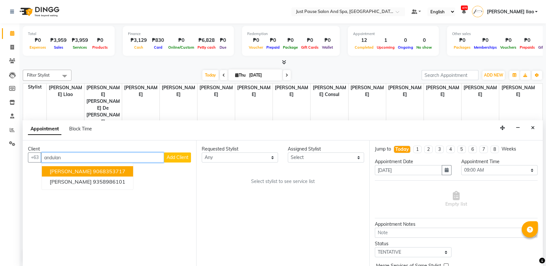
click at [123, 174] on button "[PERSON_NAME] 9068353717" at bounding box center [87, 171] width 91 height 10
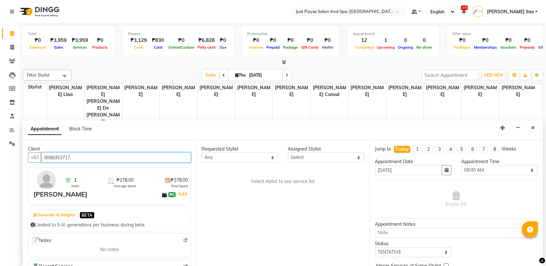
type input "9068353717"
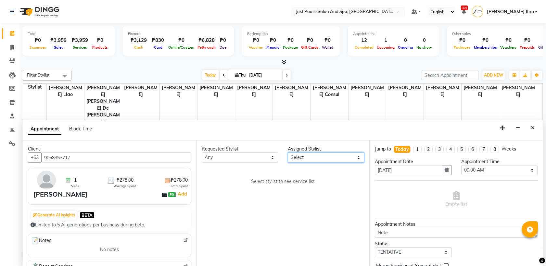
click at [301, 160] on select "Select [PERSON_NAME] [PERSON_NAME] [PERSON_NAME] llao [PERSON_NAME] [PERSON_NAM…" at bounding box center [326, 158] width 76 height 10
select select "38068"
click at [288, 153] on select "Select [PERSON_NAME] [PERSON_NAME] [PERSON_NAME] llao [PERSON_NAME] [PERSON_NAM…" at bounding box center [326, 158] width 76 height 10
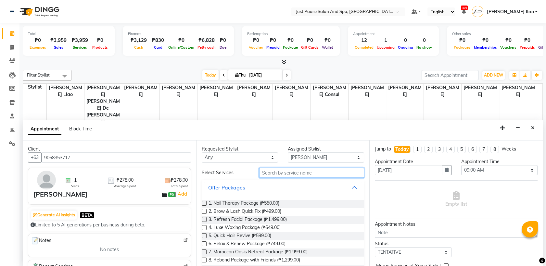
click at [278, 174] on input "text" at bounding box center [311, 173] width 105 height 10
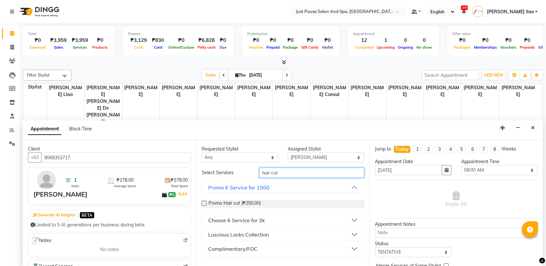
type input "hair cut"
click at [244, 236] on div "Luscious Locks Collection" at bounding box center [238, 235] width 61 height 8
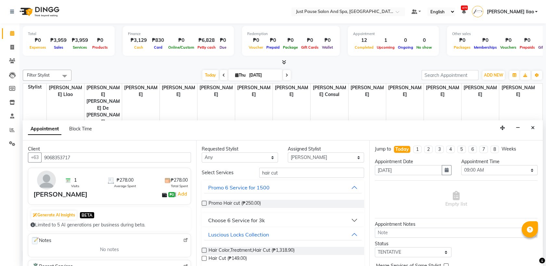
click at [205, 258] on label at bounding box center [204, 258] width 5 height 5
click at [205, 258] on input "checkbox" at bounding box center [204, 259] width 4 height 4
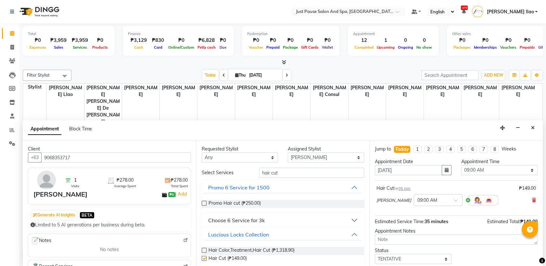
checkbox input "false"
click at [481, 171] on select "Select 09:00 AM 09:05 AM 09:10 AM 09:15 AM 09:20 AM 09:25 AM 09:30 AM 09:35 AM …" at bounding box center [499, 170] width 76 height 10
select select "900"
click at [461, 165] on select "Select 09:00 AM 09:05 AM 09:10 AM 09:15 AM 09:20 AM 09:25 AM 09:30 AM 09:35 AM …" at bounding box center [499, 170] width 76 height 10
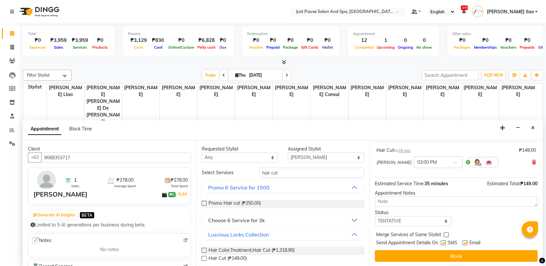
scroll to position [38, 0]
click at [427, 219] on select "Select TENTATIVE CONFIRM CHECK-IN UPCOMING" at bounding box center [413, 221] width 76 height 10
select select "check-in"
click at [375, 216] on select "Select TENTATIVE CONFIRM CHECK-IN UPCOMING" at bounding box center [413, 221] width 76 height 10
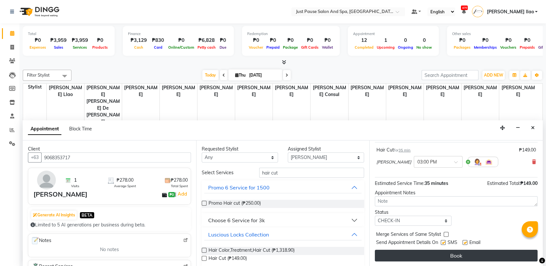
click at [453, 252] on button "Book" at bounding box center [456, 256] width 163 height 12
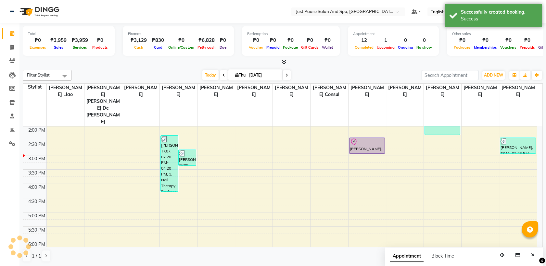
scroll to position [0, 0]
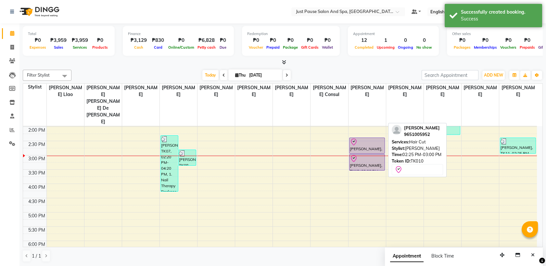
click at [371, 138] on div "[PERSON_NAME], TK10, 02:25 PM-03:00 PM, Hair Cut" at bounding box center [366, 146] width 35 height 16
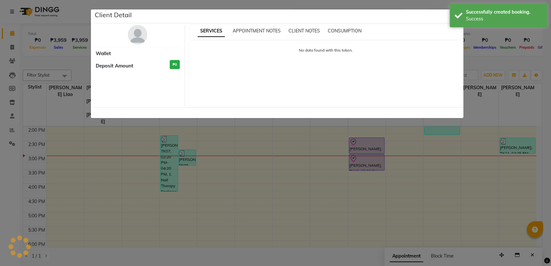
select select "8"
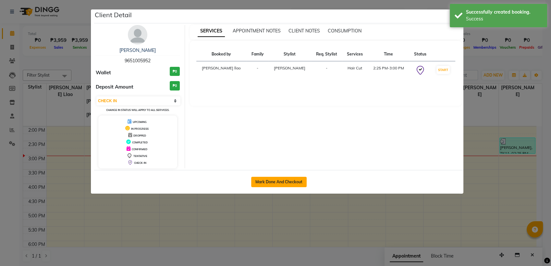
click at [277, 179] on button "Mark Done And Checkout" at bounding box center [278, 182] width 55 height 10
select select "service"
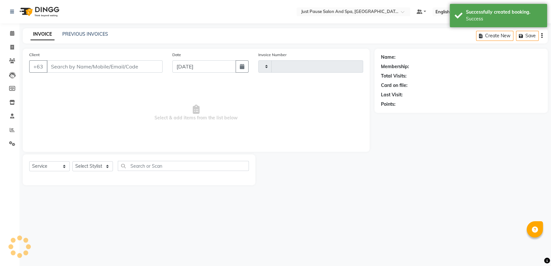
type input "2486"
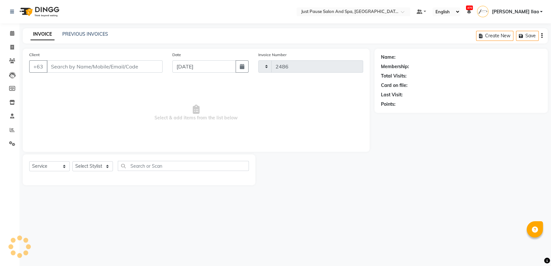
select select "4927"
type input "9651005952"
select select "38068"
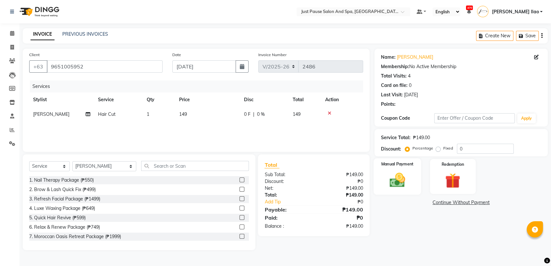
click at [396, 183] on img at bounding box center [398, 180] width 26 height 18
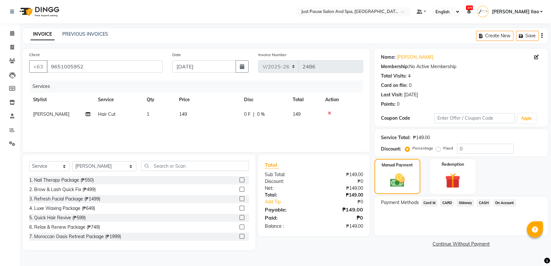
click at [481, 204] on span "CASH" at bounding box center [484, 202] width 14 height 7
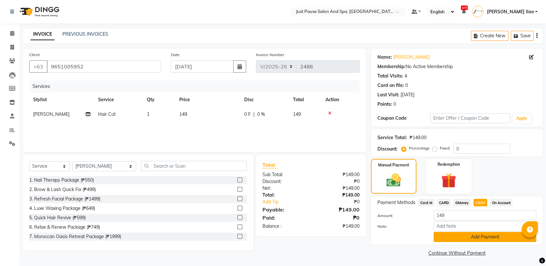
click at [479, 237] on button "Add Payment" at bounding box center [484, 237] width 103 height 10
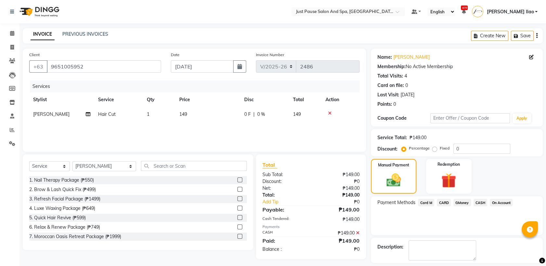
scroll to position [29, 0]
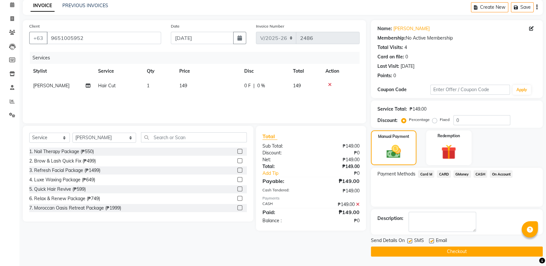
click at [494, 252] on button "Checkout" at bounding box center [457, 252] width 172 height 10
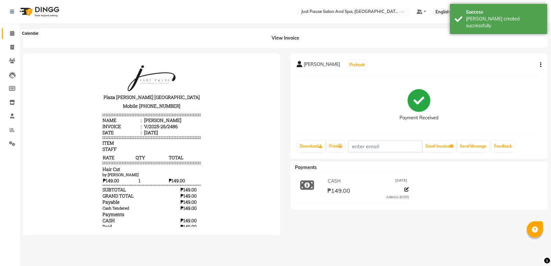
click at [10, 34] on icon at bounding box center [12, 33] width 4 height 5
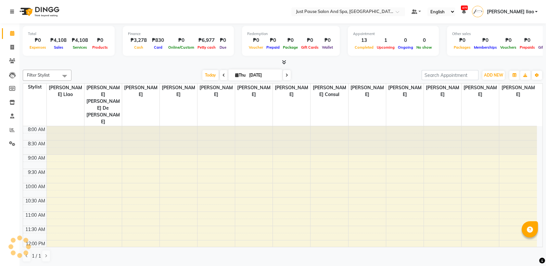
click at [12, 12] on icon at bounding box center [12, 11] width 4 height 5
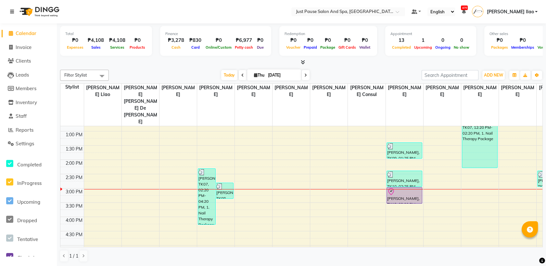
scroll to position [142, 0]
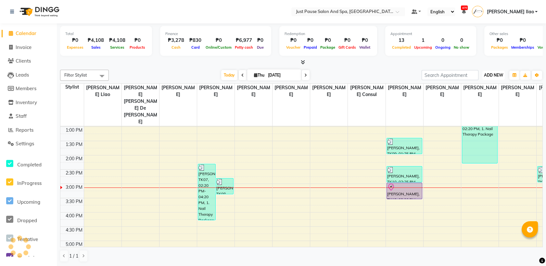
click at [498, 76] on span "ADD NEW" at bounding box center [493, 75] width 19 height 5
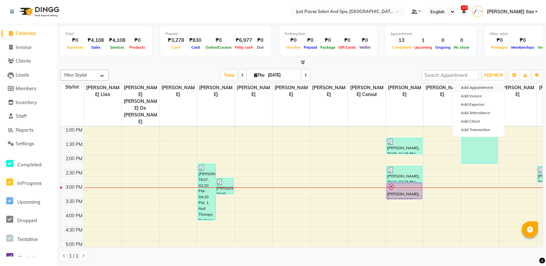
click at [495, 86] on button "Add Appointment" at bounding box center [478, 87] width 51 height 8
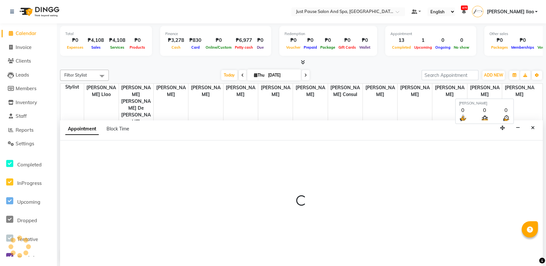
scroll to position [0, 0]
select select "tentative"
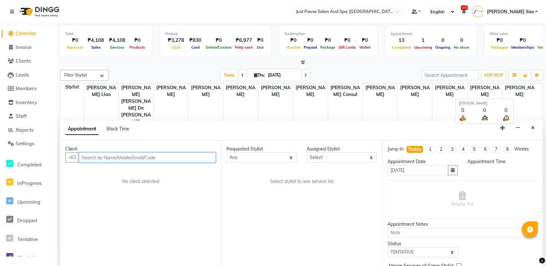
select select "540"
click at [203, 159] on input "text" at bounding box center [147, 158] width 137 height 10
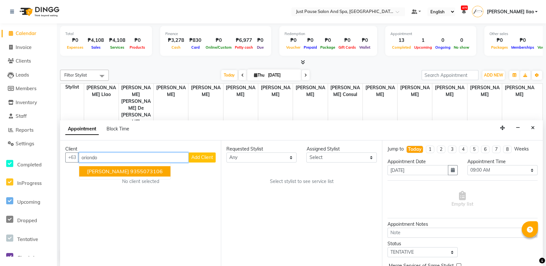
click at [161, 171] on button "[PERSON_NAME] 9355073106" at bounding box center [124, 171] width 91 height 10
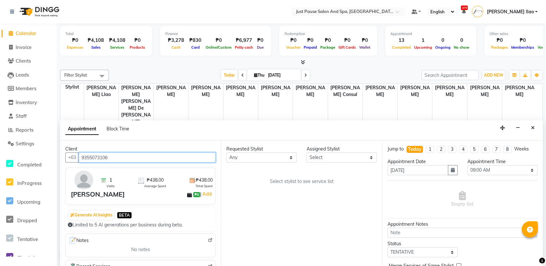
type input "9355073106"
click at [357, 162] on div "Requested Stylist Any [PERSON_NAME] [PERSON_NAME] [PERSON_NAME] llao [PERSON_NA…" at bounding box center [301, 204] width 161 height 126
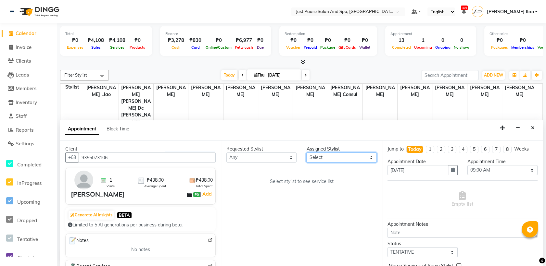
click at [358, 158] on select "Select [PERSON_NAME] [PERSON_NAME] [PERSON_NAME] llao [PERSON_NAME] [PERSON_NAM…" at bounding box center [341, 158] width 70 height 10
select select "30376"
click at [306, 153] on select "Select [PERSON_NAME] [PERSON_NAME] [PERSON_NAME] llao [PERSON_NAME] [PERSON_NAM…" at bounding box center [341, 158] width 70 height 10
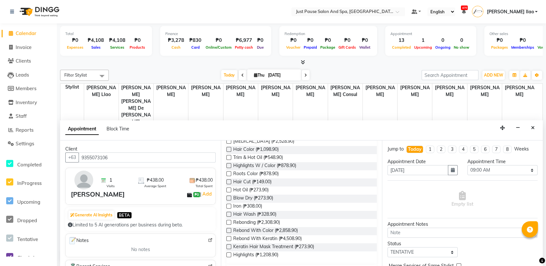
scroll to position [101, 0]
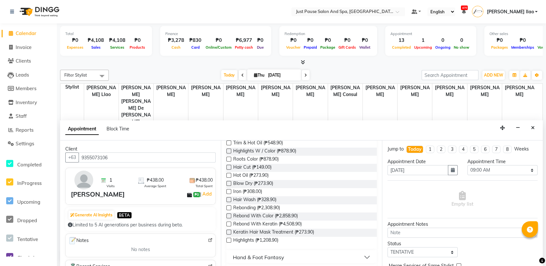
click at [366, 258] on button "Hand & Foot Fantasy" at bounding box center [301, 258] width 145 height 12
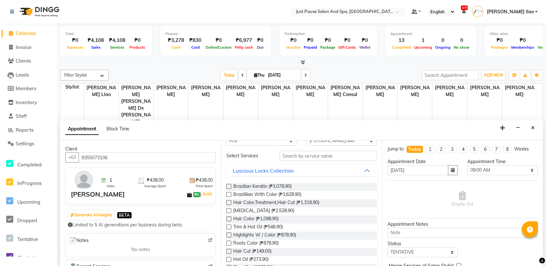
scroll to position [14, 0]
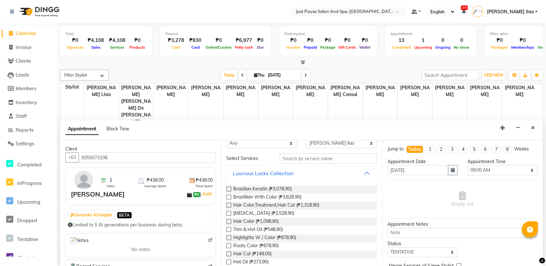
click at [361, 171] on button "Luscious Locks Collection" at bounding box center [301, 173] width 145 height 12
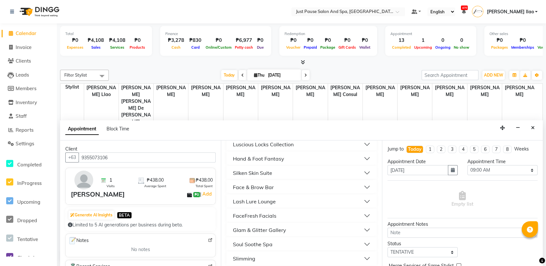
scroll to position [47, 0]
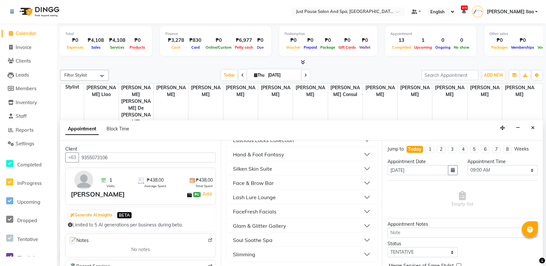
click at [291, 235] on button "Soul Soothe Spa" at bounding box center [301, 240] width 145 height 12
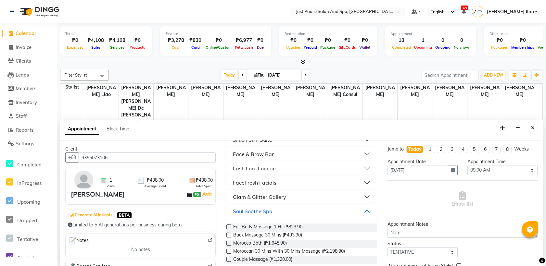
scroll to position [91, 0]
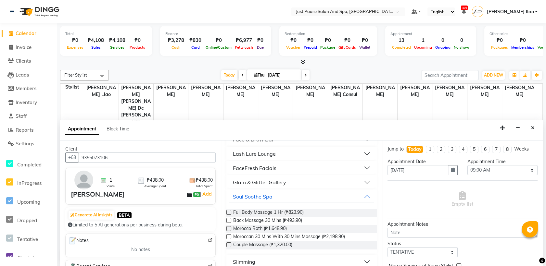
click at [228, 236] on label at bounding box center [228, 236] width 5 height 5
click at [228, 236] on input "checkbox" at bounding box center [228, 237] width 4 height 4
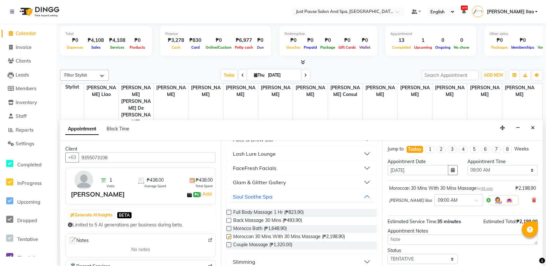
checkbox input "false"
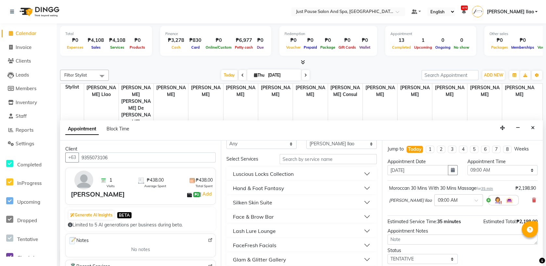
scroll to position [0, 0]
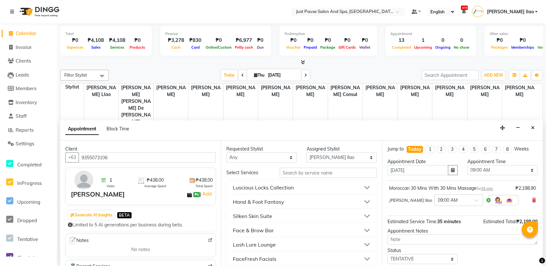
click at [305, 189] on button "Luscious Locks Collection" at bounding box center [301, 188] width 145 height 12
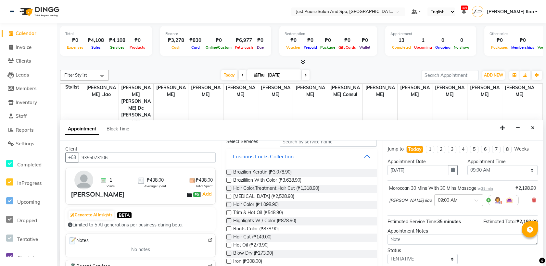
scroll to position [43, 0]
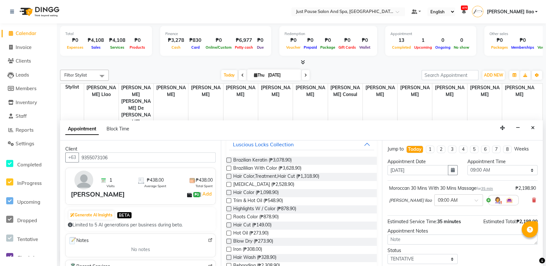
click at [227, 223] on label at bounding box center [228, 225] width 5 height 5
click at [227, 224] on input "checkbox" at bounding box center [228, 226] width 4 height 4
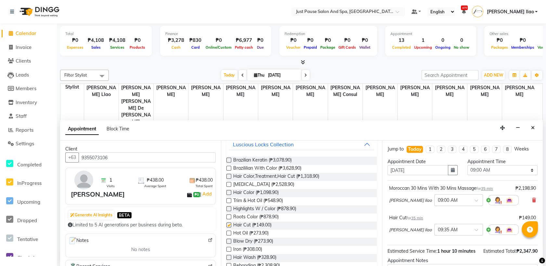
checkbox input "false"
click at [510, 167] on select "Select 09:00 AM 09:05 AM 09:10 AM 09:15 AM 09:20 AM 09:25 AM 09:30 AM 09:35 AM …" at bounding box center [502, 170] width 70 height 10
select select "930"
click at [467, 165] on select "Select 09:00 AM 09:05 AM 09:10 AM 09:15 AM 09:20 AM 09:25 AM 09:30 AM 09:35 AM …" at bounding box center [502, 170] width 70 height 10
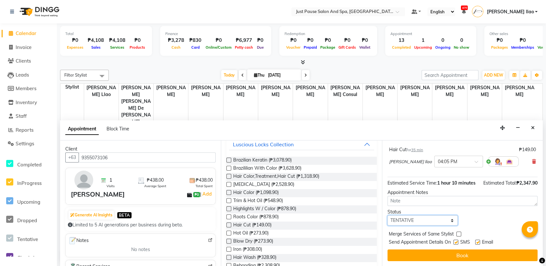
click at [444, 217] on select "Select TENTATIVE CONFIRM CHECK-IN UPCOMING" at bounding box center [422, 220] width 70 height 10
select select "check-in"
click at [387, 215] on select "Select TENTATIVE CONFIRM CHECK-IN UPCOMING" at bounding box center [422, 220] width 70 height 10
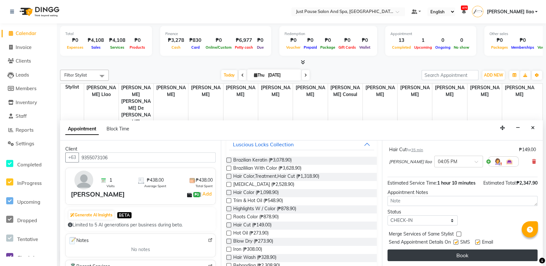
click at [471, 250] on button "Book" at bounding box center [462, 256] width 150 height 12
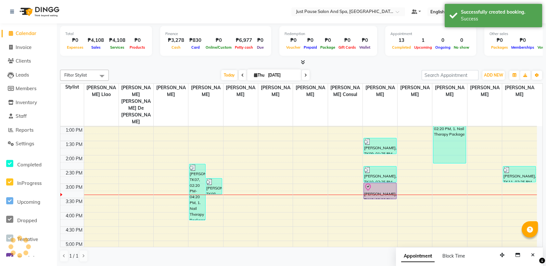
scroll to position [0, 0]
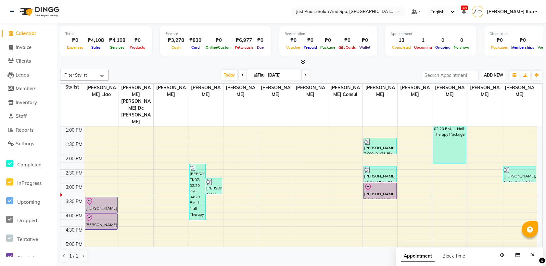
click at [496, 76] on span "ADD NEW" at bounding box center [493, 75] width 19 height 5
click at [494, 91] on button "Add Appointment" at bounding box center [478, 87] width 51 height 8
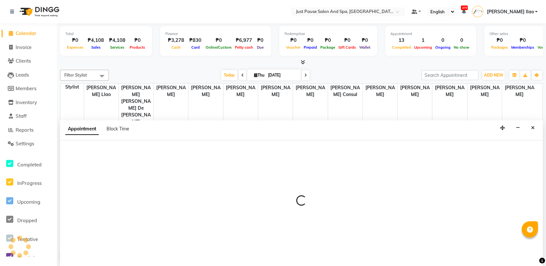
select select "540"
select select "tentative"
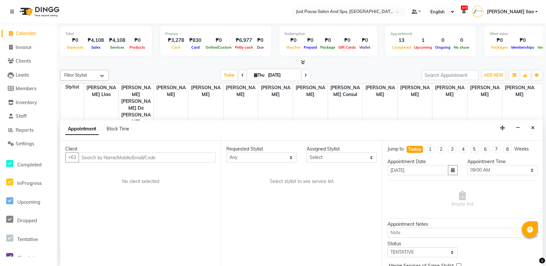
click at [209, 154] on input "text" at bounding box center [147, 158] width 137 height 10
click at [529, 125] on button "Close" at bounding box center [532, 128] width 9 height 10
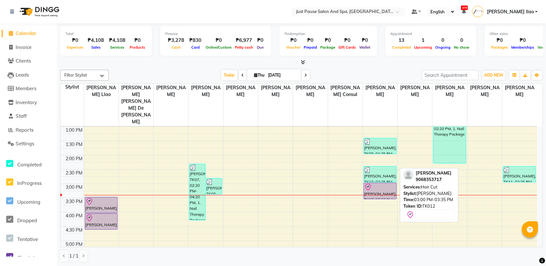
click at [395, 183] on div at bounding box center [380, 187] width 32 height 8
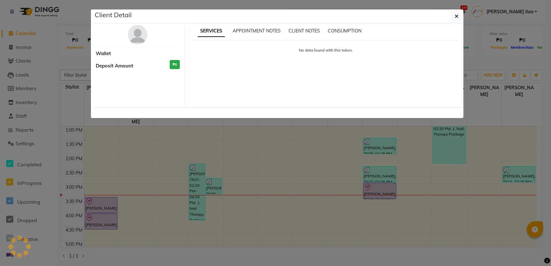
select select "8"
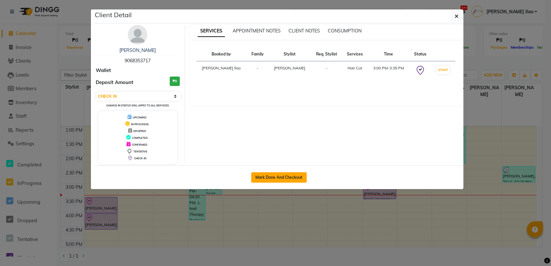
click at [301, 175] on button "Mark Done And Checkout" at bounding box center [278, 177] width 55 height 10
select select "service"
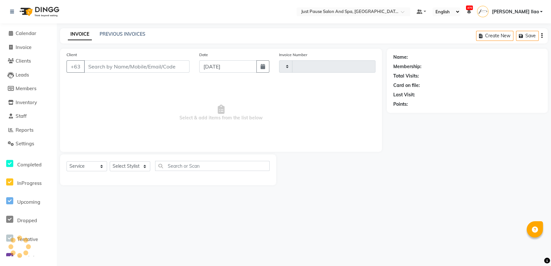
type input "2487"
select select "4927"
type input "9068353717"
select select "38068"
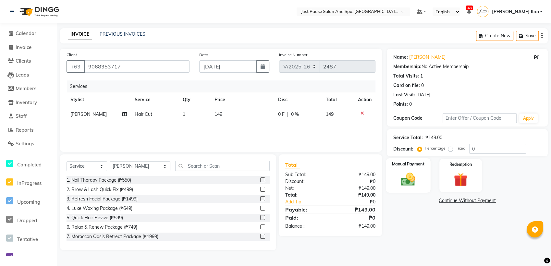
click at [407, 178] on img at bounding box center [408, 179] width 23 height 17
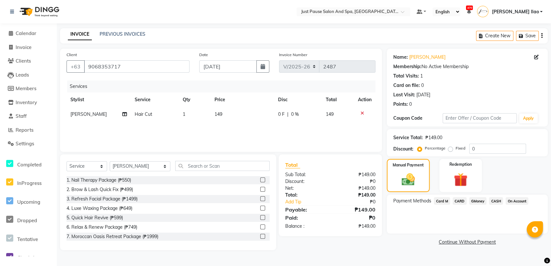
click at [494, 201] on span "CASH" at bounding box center [496, 200] width 14 height 7
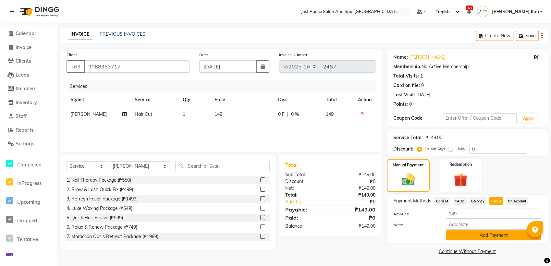
click at [515, 234] on button "Add Payment" at bounding box center [493, 235] width 95 height 10
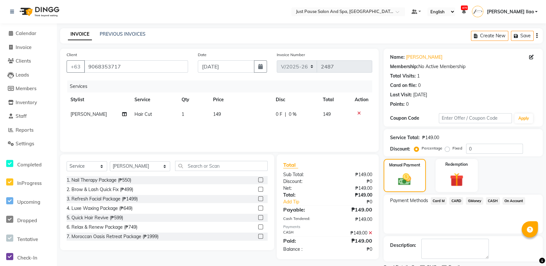
scroll to position [27, 0]
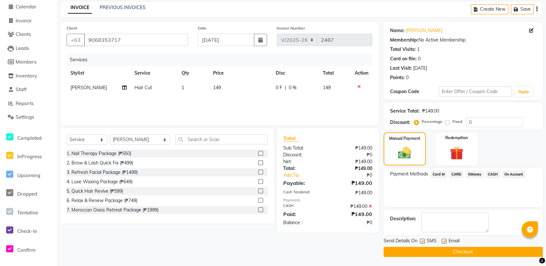
click at [506, 251] on button "Checkout" at bounding box center [462, 252] width 159 height 10
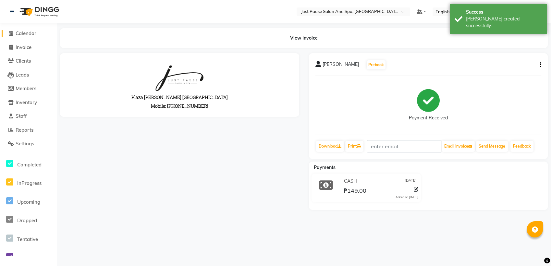
click at [10, 33] on icon at bounding box center [11, 33] width 4 height 5
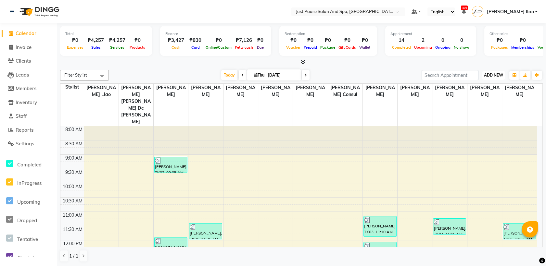
click at [491, 76] on span "ADD NEW" at bounding box center [493, 75] width 19 height 5
click at [489, 89] on button "Add Appointment" at bounding box center [478, 87] width 51 height 8
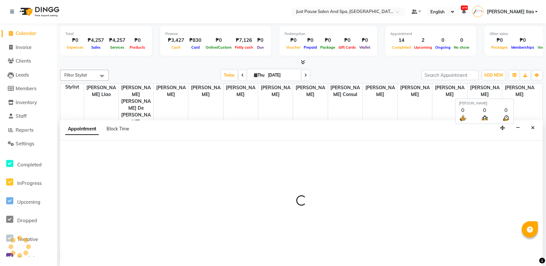
select select "540"
select select "tentative"
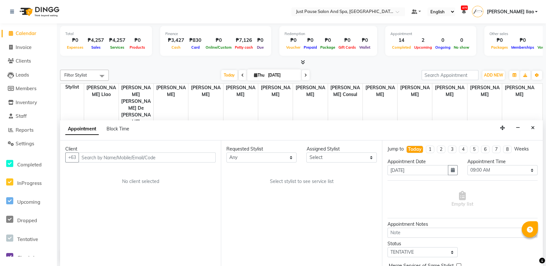
click at [208, 158] on input "text" at bounding box center [147, 158] width 137 height 10
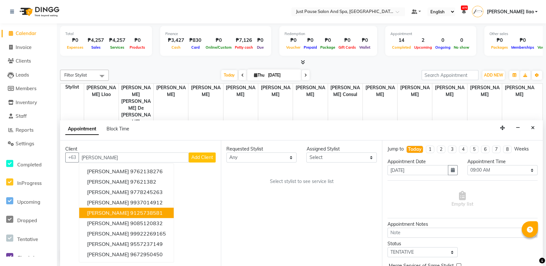
click at [151, 211] on ngb-highlight "9125738581" at bounding box center [146, 213] width 32 height 6
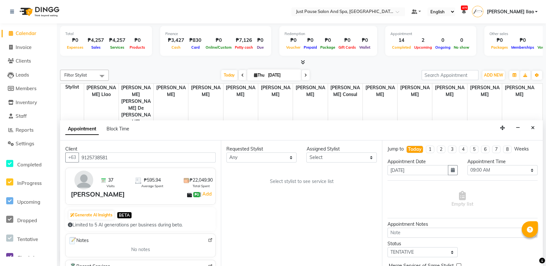
type input "9125738581"
click at [327, 154] on select "Select [PERSON_NAME] [PERSON_NAME] [PERSON_NAME] llao [PERSON_NAME] [PERSON_NAM…" at bounding box center [341, 158] width 70 height 10
select select "53172"
click at [306, 153] on select "Select [PERSON_NAME] [PERSON_NAME] [PERSON_NAME] llao [PERSON_NAME] [PERSON_NAM…" at bounding box center [341, 158] width 70 height 10
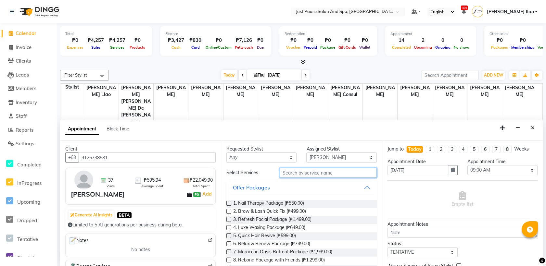
click at [327, 174] on input "text" at bounding box center [327, 173] width 97 height 10
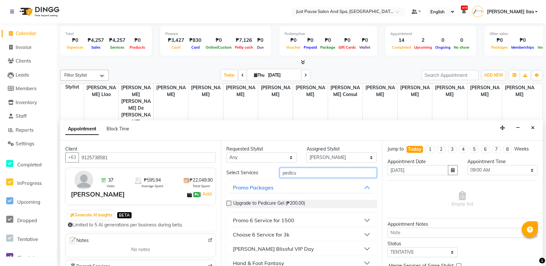
type input "pedicu"
click at [271, 261] on div "Hand & Foot Fantasy" at bounding box center [258, 263] width 51 height 8
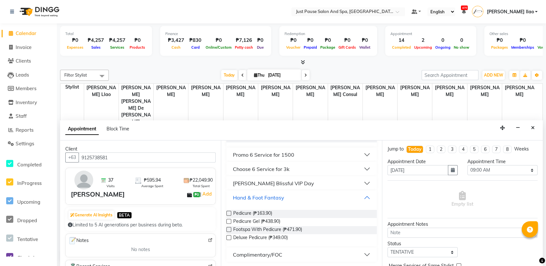
scroll to position [66, 0]
click at [227, 212] on label at bounding box center [228, 213] width 5 height 5
click at [227, 212] on input "checkbox" at bounding box center [228, 214] width 4 height 4
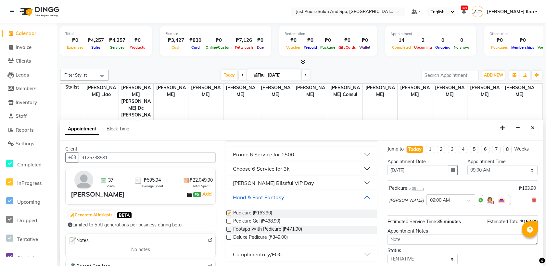
checkbox input "false"
click at [498, 170] on select "Select 09:00 AM 09:05 AM 09:10 AM 09:15 AM 09:20 AM 09:25 AM 09:30 AM 09:35 AM …" at bounding box center [502, 170] width 70 height 10
select select "940"
click at [467, 165] on select "Select 09:00 AM 09:05 AM 09:10 AM 09:15 AM 09:20 AM 09:25 AM 09:30 AM 09:35 AM …" at bounding box center [502, 170] width 70 height 10
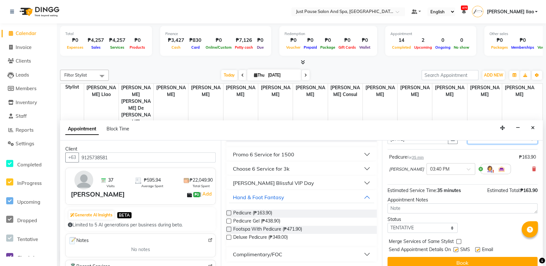
scroll to position [38, 0]
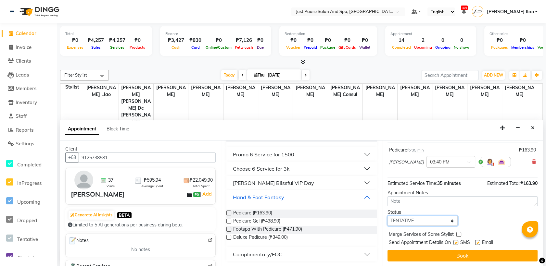
click at [435, 220] on select "Select TENTATIVE CONFIRM CHECK-IN UPCOMING" at bounding box center [422, 221] width 70 height 10
select select "check-in"
click at [387, 216] on select "Select TENTATIVE CONFIRM CHECK-IN UPCOMING" at bounding box center [422, 221] width 70 height 10
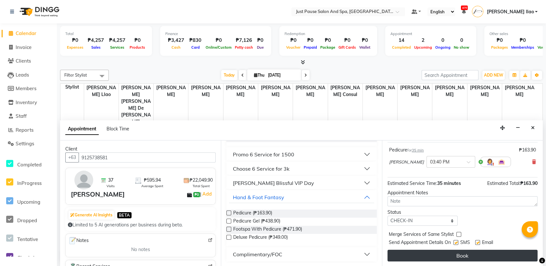
click at [472, 253] on button "Book" at bounding box center [462, 256] width 150 height 12
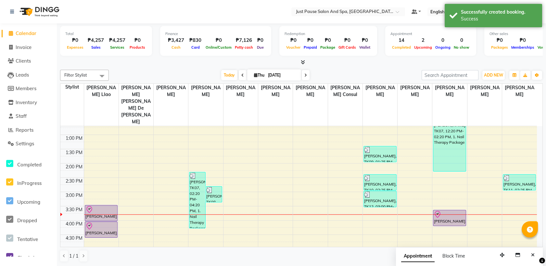
scroll to position [136, 0]
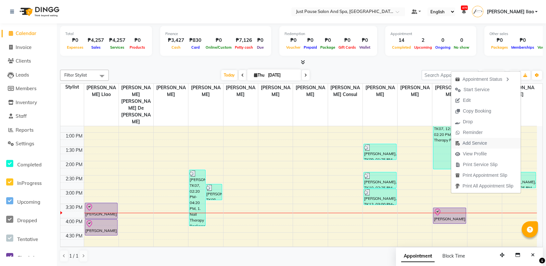
click at [473, 141] on span "Add Service" at bounding box center [474, 143] width 24 height 7
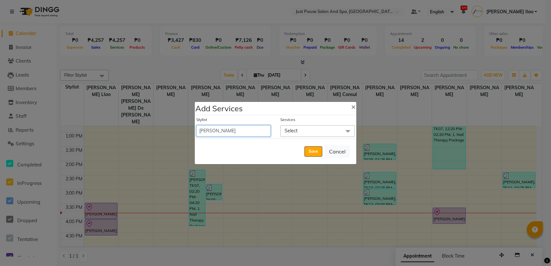
click at [261, 134] on select "[PERSON_NAME] [PERSON_NAME] [PERSON_NAME] llao [PERSON_NAME] [PERSON_NAME] [PER…" at bounding box center [233, 130] width 74 height 11
select select "38068"
click at [196, 125] on select "[PERSON_NAME] [PERSON_NAME] [PERSON_NAME] llao [PERSON_NAME] [PERSON_NAME] [PER…" at bounding box center [233, 130] width 74 height 11
select select "975"
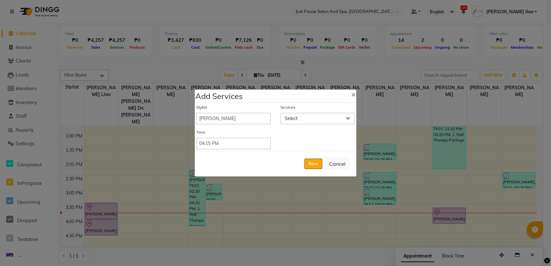
click at [309, 120] on span "Select" at bounding box center [317, 118] width 74 height 11
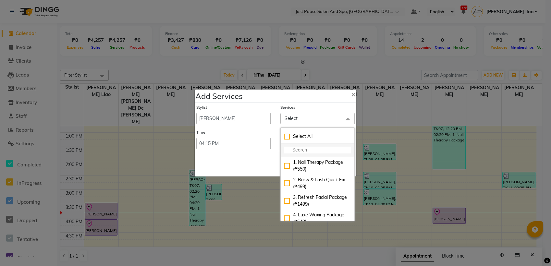
click at [310, 148] on input "multiselect-search" at bounding box center [317, 150] width 67 height 7
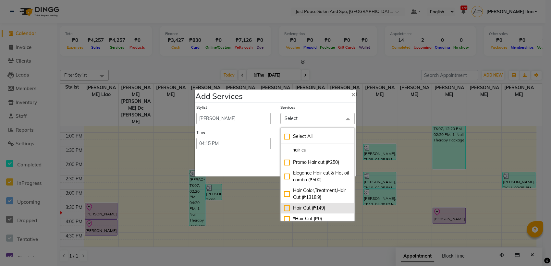
type input "hair cu"
click at [288, 212] on div "Hair Cut (₱149)" at bounding box center [317, 208] width 67 height 7
checkbox input "true"
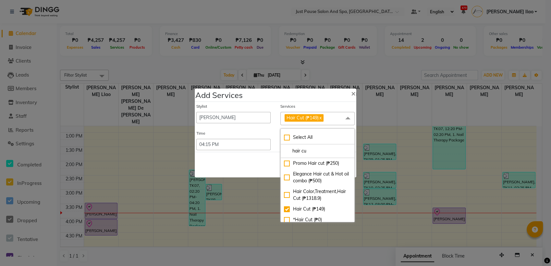
click at [251, 160] on div "Save Cancel" at bounding box center [276, 165] width 162 height 26
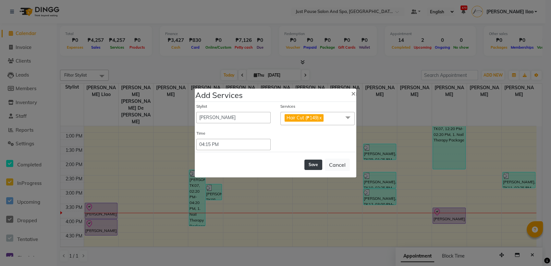
click at [313, 164] on button "Save" at bounding box center [313, 165] width 18 height 10
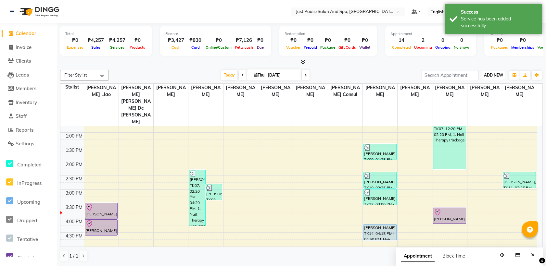
click at [489, 77] on span "ADD NEW" at bounding box center [493, 75] width 19 height 5
click at [486, 88] on button "Add Appointment" at bounding box center [478, 87] width 51 height 8
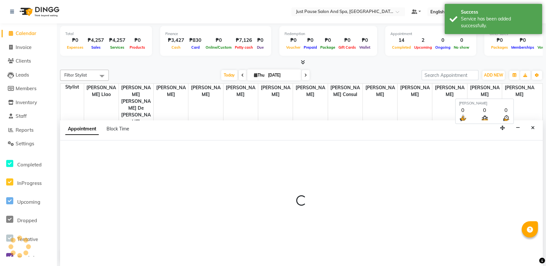
scroll to position [0, 0]
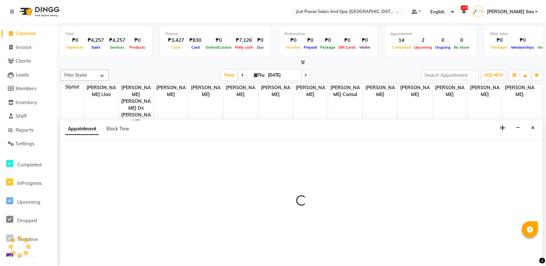
select select "tentative"
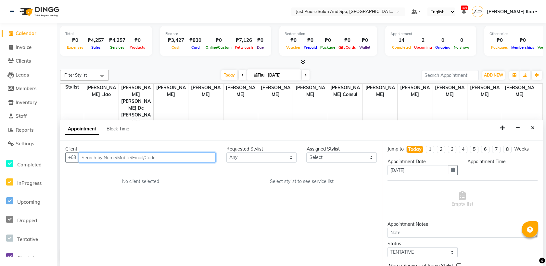
select select "540"
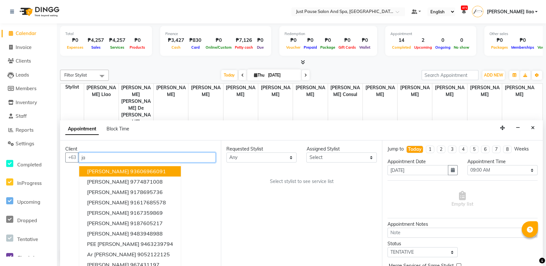
type input "j"
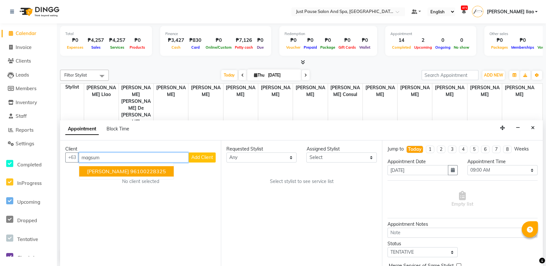
click at [152, 170] on ngb-highlight "96100228325" at bounding box center [148, 171] width 36 height 6
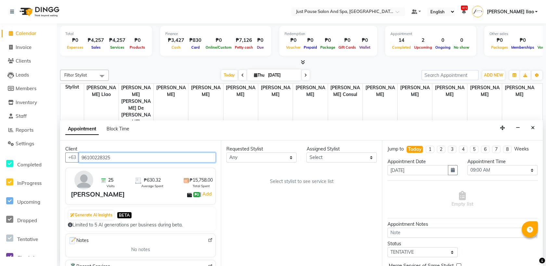
type input "96100228325"
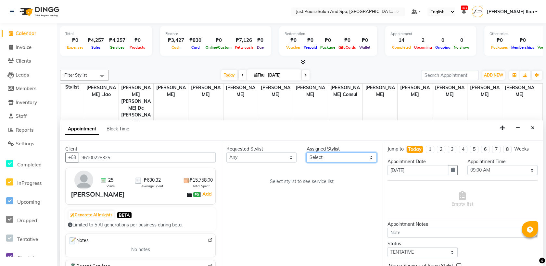
click at [322, 156] on select "Select [PERSON_NAME] [PERSON_NAME] [PERSON_NAME] llao [PERSON_NAME] [PERSON_NAM…" at bounding box center [341, 158] width 70 height 10
click at [306, 153] on select "Select [PERSON_NAME] [PERSON_NAME] [PERSON_NAME] llao [PERSON_NAME] [PERSON_NAM…" at bounding box center [341, 158] width 70 height 10
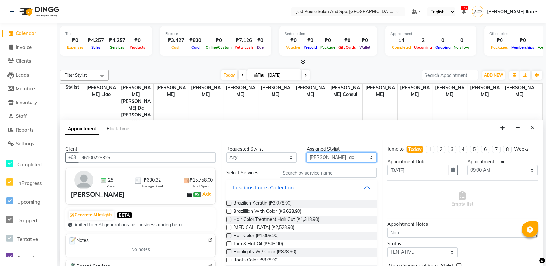
click at [339, 158] on select "Select [PERSON_NAME] [PERSON_NAME] [PERSON_NAME] llao [PERSON_NAME] [PERSON_NAM…" at bounding box center [341, 158] width 70 height 10
select select "38068"
click at [306, 153] on select "Select [PERSON_NAME] [PERSON_NAME] [PERSON_NAME] llao [PERSON_NAME] [PERSON_NAM…" at bounding box center [341, 158] width 70 height 10
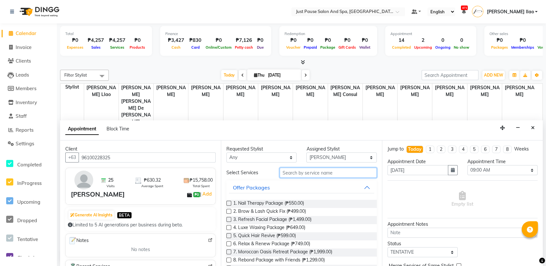
click at [327, 174] on input "text" at bounding box center [327, 173] width 97 height 10
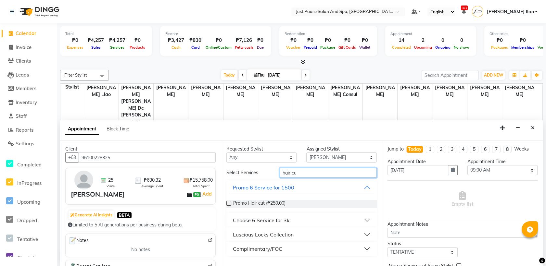
type input "hair cu"
click at [281, 234] on div "Luscious Locks Collection" at bounding box center [263, 235] width 61 height 8
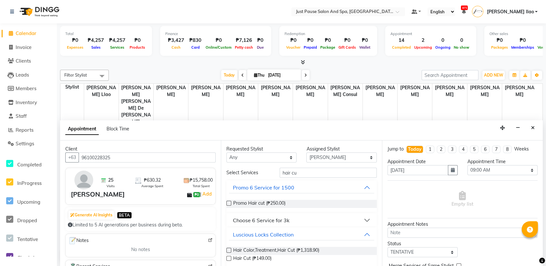
click at [229, 258] on label at bounding box center [228, 258] width 5 height 5
click at [229, 258] on input "checkbox" at bounding box center [228, 259] width 4 height 4
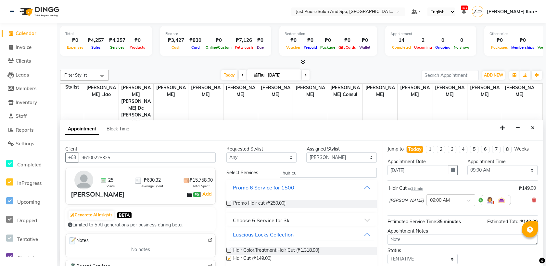
checkbox input "false"
click at [485, 167] on select "Select 09:00 AM 09:05 AM 09:10 AM 09:15 AM 09:20 AM 09:25 AM 09:30 AM 09:35 AM …" at bounding box center [502, 170] width 70 height 10
select select "960"
click at [467, 165] on select "Select 09:00 AM 09:05 AM 09:10 AM 09:15 AM 09:20 AM 09:25 AM 09:30 AM 09:35 AM …" at bounding box center [502, 170] width 70 height 10
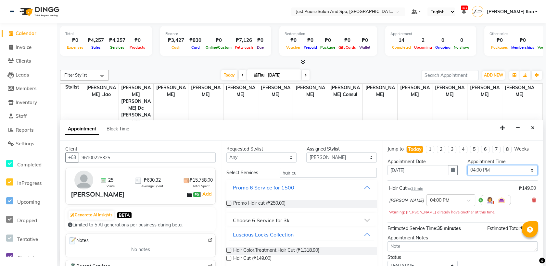
scroll to position [45, 0]
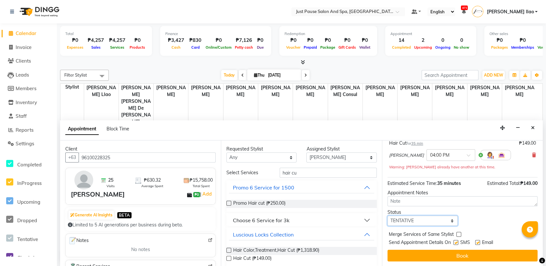
click at [439, 222] on select "Select TENTATIVE CONFIRM CHECK-IN UPCOMING" at bounding box center [422, 221] width 70 height 10
select select "check-in"
click at [387, 216] on select "Select TENTATIVE CONFIRM CHECK-IN UPCOMING" at bounding box center [422, 221] width 70 height 10
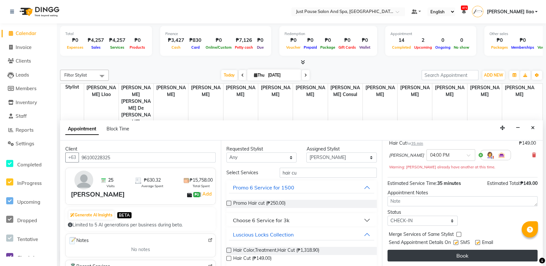
click at [458, 255] on button "Book" at bounding box center [462, 256] width 150 height 12
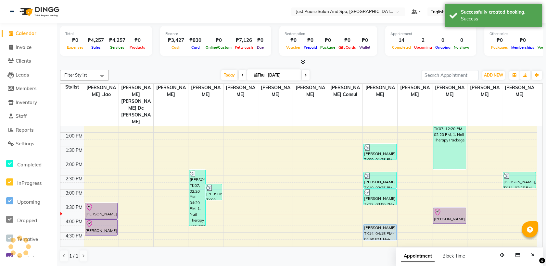
scroll to position [0, 0]
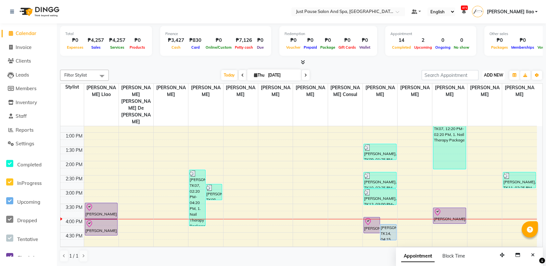
click at [498, 73] on span "ADD NEW" at bounding box center [493, 75] width 19 height 5
click at [499, 87] on button "Add Appointment" at bounding box center [478, 87] width 51 height 8
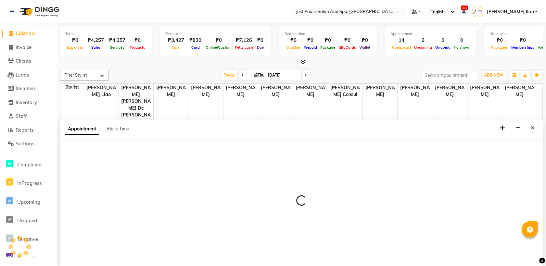
select select "540"
select select "tentative"
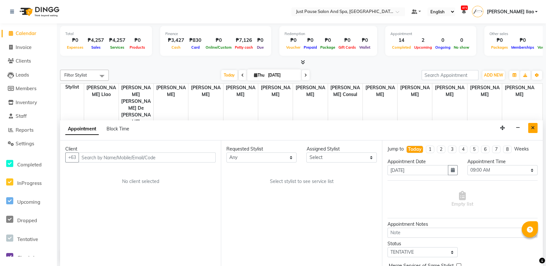
click at [531, 128] on icon "Close" at bounding box center [533, 128] width 4 height 5
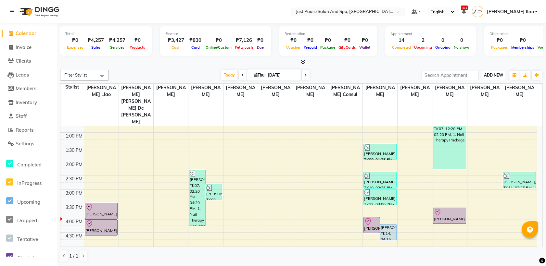
click at [498, 76] on span "ADD NEW" at bounding box center [493, 75] width 19 height 5
click at [498, 85] on button "Add Appointment" at bounding box center [478, 87] width 51 height 8
select select "540"
select select "tentative"
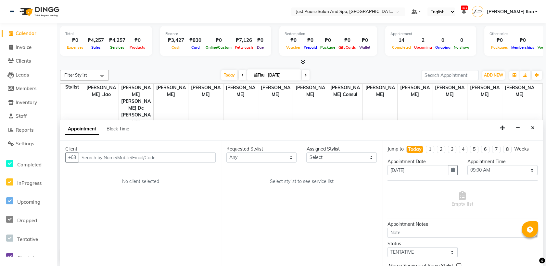
click at [201, 160] on input "text" at bounding box center [147, 158] width 137 height 10
click at [532, 127] on icon "Close" at bounding box center [533, 128] width 4 height 5
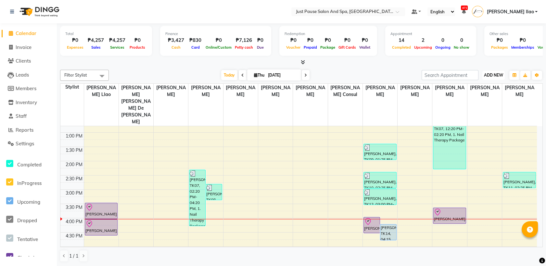
click at [500, 74] on span "ADD NEW" at bounding box center [493, 75] width 19 height 5
click at [498, 102] on link "Add Expense" at bounding box center [478, 104] width 51 height 8
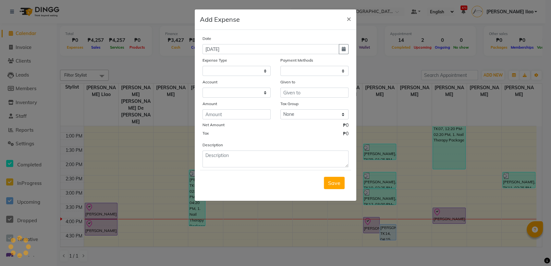
select select
select select "1"
select select "3791"
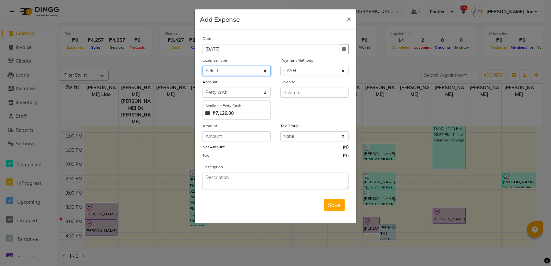
click at [235, 70] on select "Select Advance Salary Bank charges Car maintenance Cash transfer to bank Cash t…" at bounding box center [237, 71] width 68 height 10
click at [203, 66] on select "Select Advance Salary Bank charges Car maintenance Cash transfer to bank Cash t…" at bounding box center [237, 71] width 68 height 10
click at [258, 74] on select "Select Advance Salary Bank charges Car maintenance Cash transfer to bank Cash t…" at bounding box center [237, 71] width 68 height 10
select select "9486"
click at [203, 66] on select "Select Advance Salary Bank charges Car maintenance Cash transfer to bank Cash t…" at bounding box center [237, 71] width 68 height 10
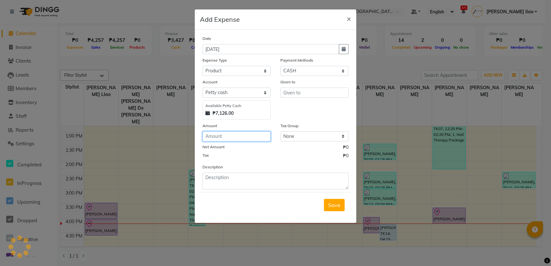
click at [227, 136] on input "number" at bounding box center [237, 136] width 68 height 10
type input "642"
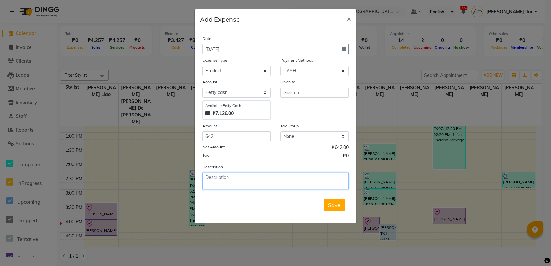
click at [230, 183] on textarea at bounding box center [276, 181] width 146 height 17
type textarea "m"
type textarea "T"
type textarea "Nail tips/Molding Gel/Eyelash Glue"
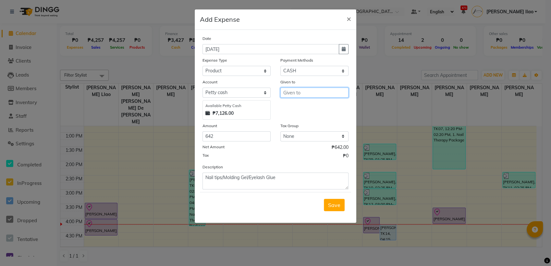
click at [318, 93] on input "text" at bounding box center [314, 93] width 68 height 10
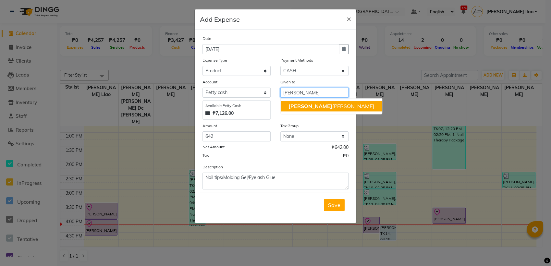
click at [316, 104] on button "[PERSON_NAME]" at bounding box center [331, 106] width 101 height 10
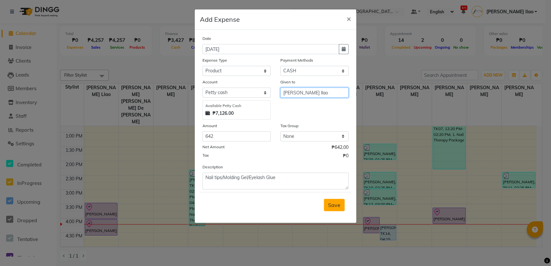
type input "[PERSON_NAME] llao"
click at [331, 204] on span "Save" at bounding box center [334, 205] width 12 height 6
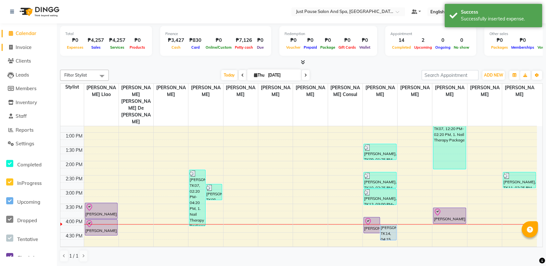
click at [11, 45] on icon at bounding box center [11, 47] width 4 height 5
select select "service"
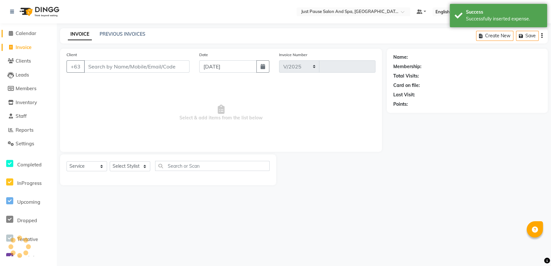
select select "4927"
type input "2488"
click at [10, 34] on icon at bounding box center [11, 33] width 4 height 5
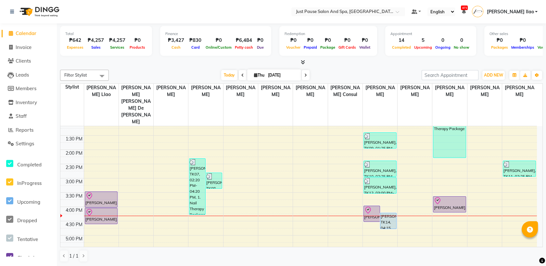
scroll to position [154, 0]
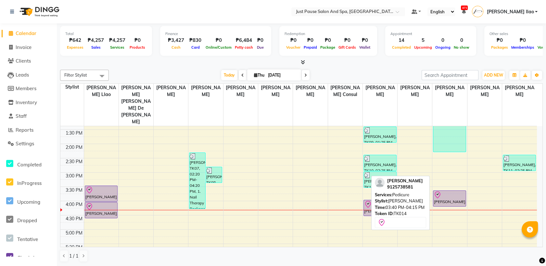
click at [456, 191] on div at bounding box center [449, 195] width 32 height 8
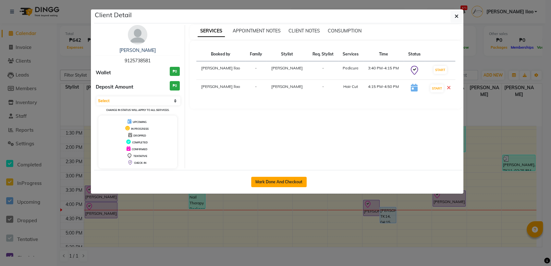
click at [290, 182] on button "Mark Done And Checkout" at bounding box center [278, 182] width 55 height 10
select select "service"
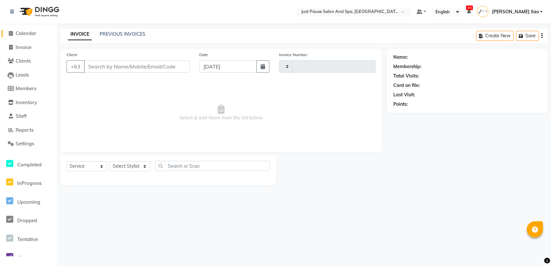
type input "2488"
select select "4927"
type input "9125738581"
select select "38068"
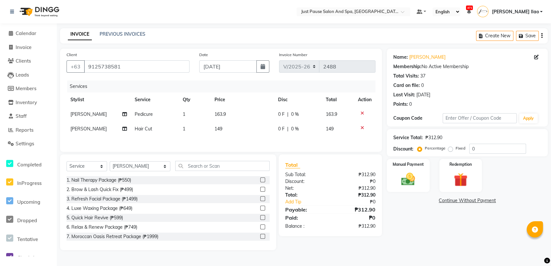
click at [232, 111] on td "163.9" at bounding box center [243, 114] width 64 height 15
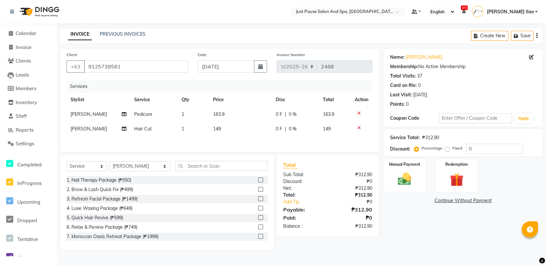
select select "53172"
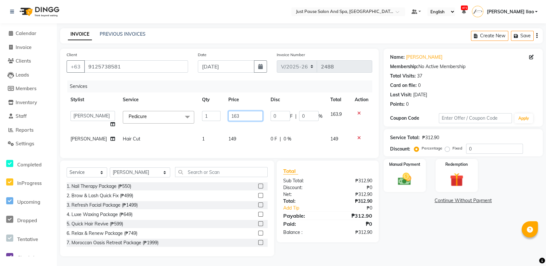
click at [250, 116] on input "163" at bounding box center [245, 116] width 34 height 10
type input "164"
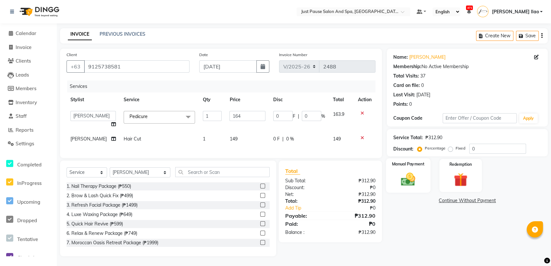
click at [400, 186] on img at bounding box center [408, 179] width 23 height 17
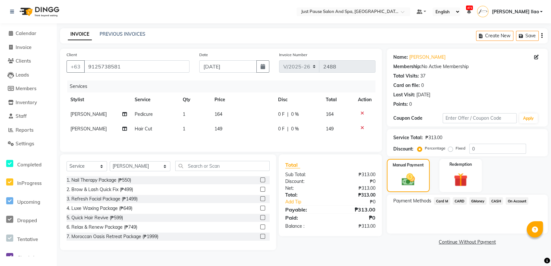
click at [495, 201] on span "CASH" at bounding box center [496, 200] width 14 height 7
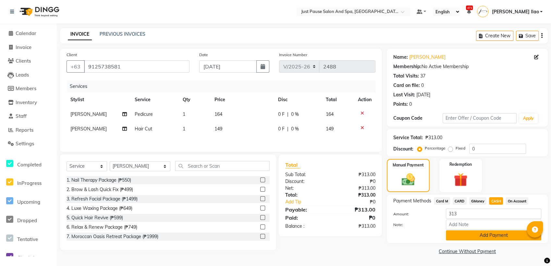
click at [508, 235] on button "Add Payment" at bounding box center [493, 235] width 95 height 10
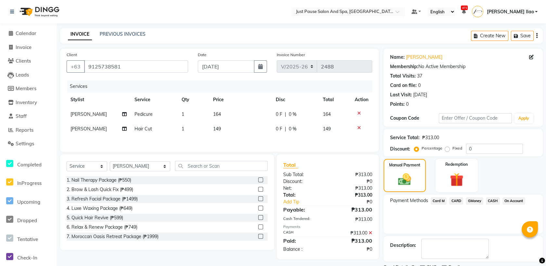
scroll to position [27, 0]
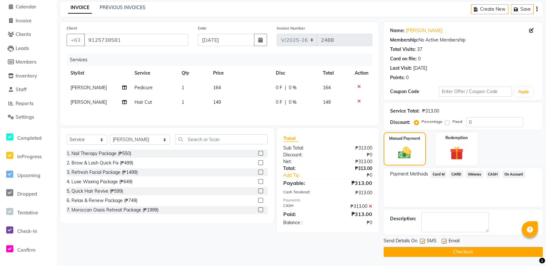
click at [506, 253] on button "Checkout" at bounding box center [462, 252] width 159 height 10
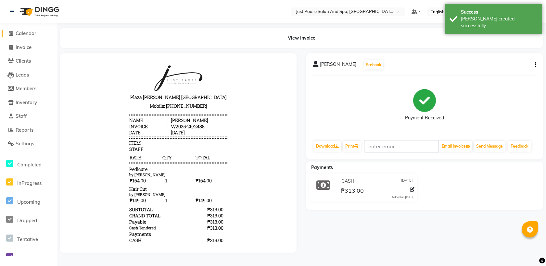
click at [9, 33] on icon at bounding box center [11, 33] width 4 height 5
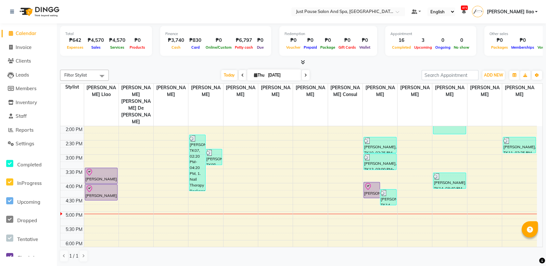
scroll to position [172, 0]
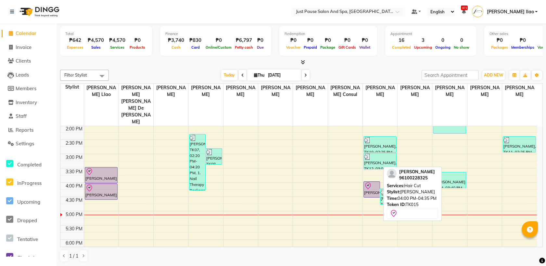
click at [374, 182] on div "[PERSON_NAME], TK15, 04:00 PM-04:35 PM, Hair Cut" at bounding box center [371, 190] width 16 height 16
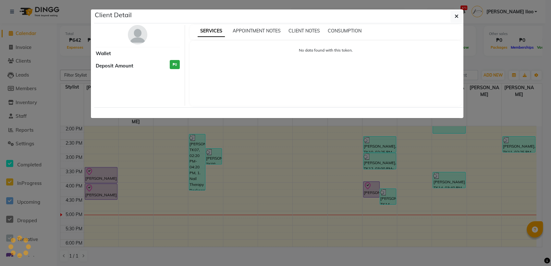
select select "8"
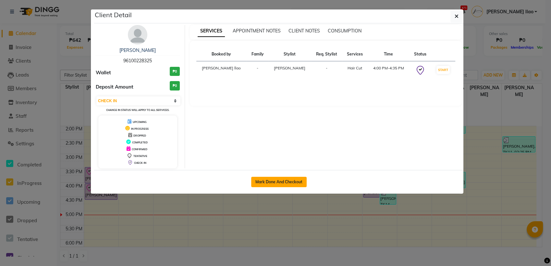
click at [290, 182] on button "Mark Done And Checkout" at bounding box center [278, 182] width 55 height 10
select select "service"
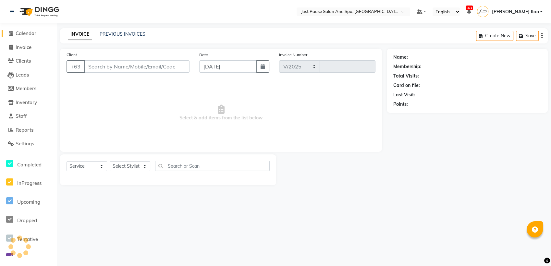
select select "4927"
type input "2489"
type input "96100228325"
select select "38068"
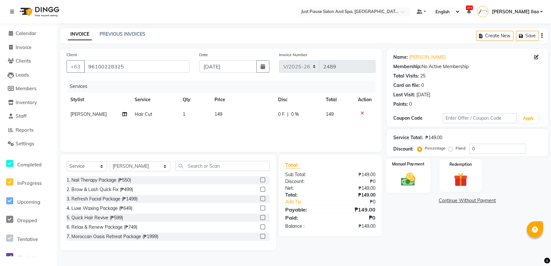
click at [414, 183] on img at bounding box center [408, 179] width 23 height 17
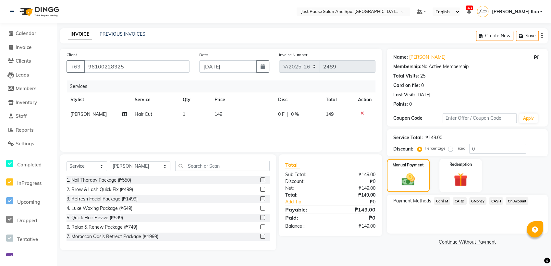
click at [494, 203] on span "CASH" at bounding box center [496, 200] width 14 height 7
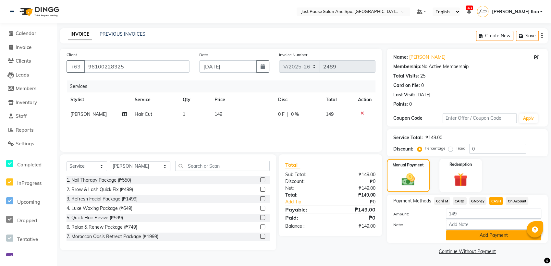
click at [494, 236] on button "Add Payment" at bounding box center [493, 235] width 95 height 10
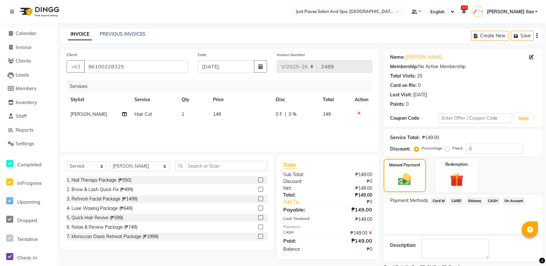
scroll to position [27, 0]
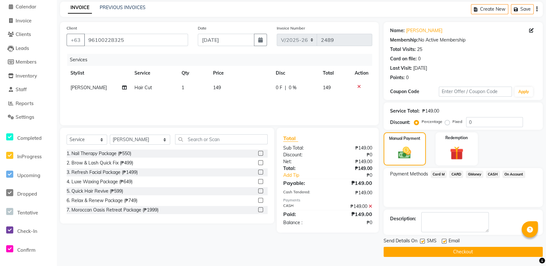
click at [510, 251] on button "Checkout" at bounding box center [462, 252] width 159 height 10
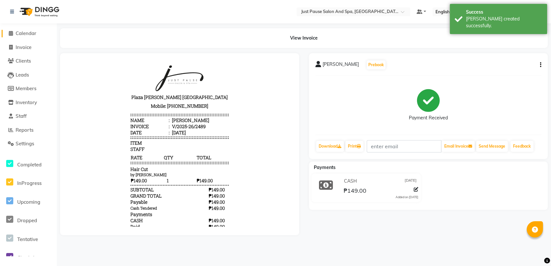
click at [10, 35] on icon at bounding box center [11, 33] width 4 height 5
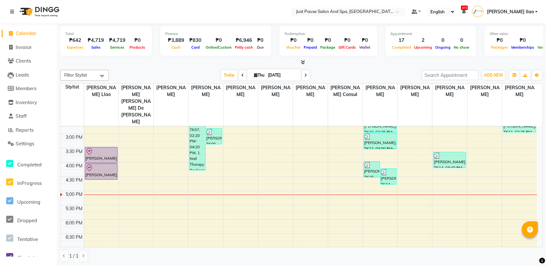
scroll to position [182, 0]
